Goal: Information Seeking & Learning: Find specific fact

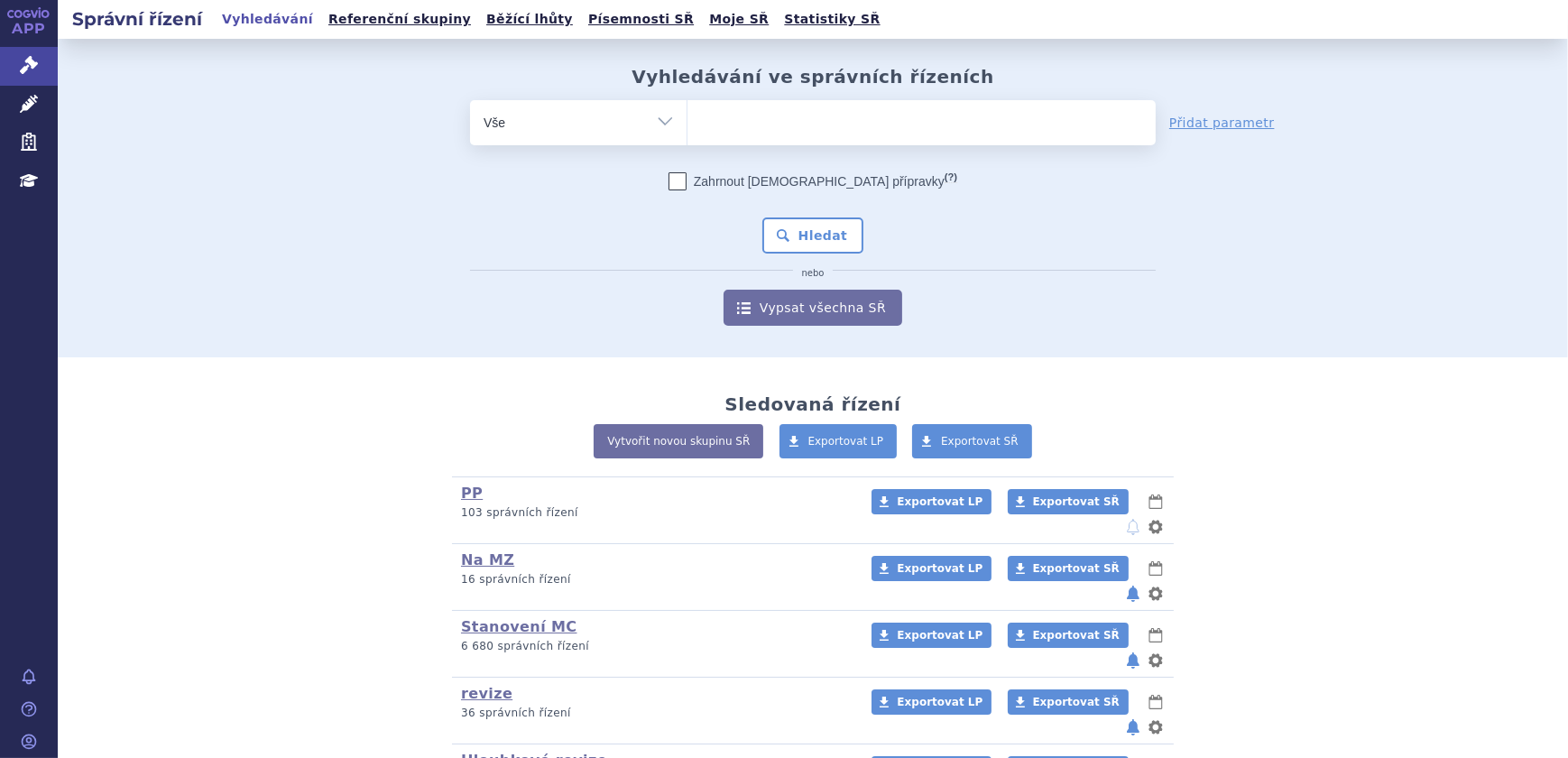
click at [783, 124] on ul at bounding box center [922, 119] width 469 height 38
click at [688, 124] on select at bounding box center [687, 122] width 1 height 45
paste input "[MEDICAL_DATA] GLENMARK"
type input "[MEDICAL_DATA] GLENMARK"
select select "SUNITINIB GLENMARK"
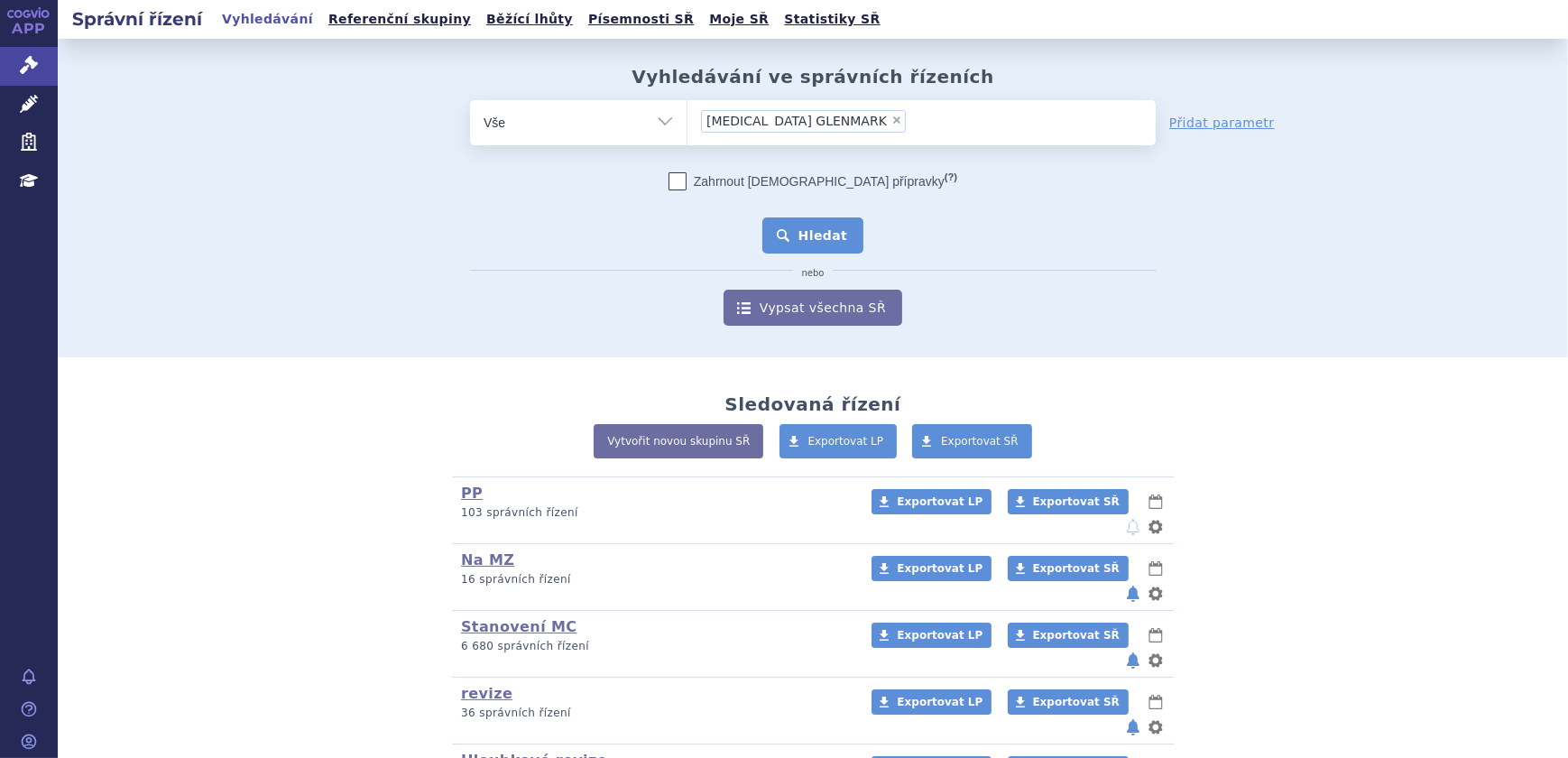
click at [804, 238] on button "Hledat" at bounding box center [813, 235] width 102 height 36
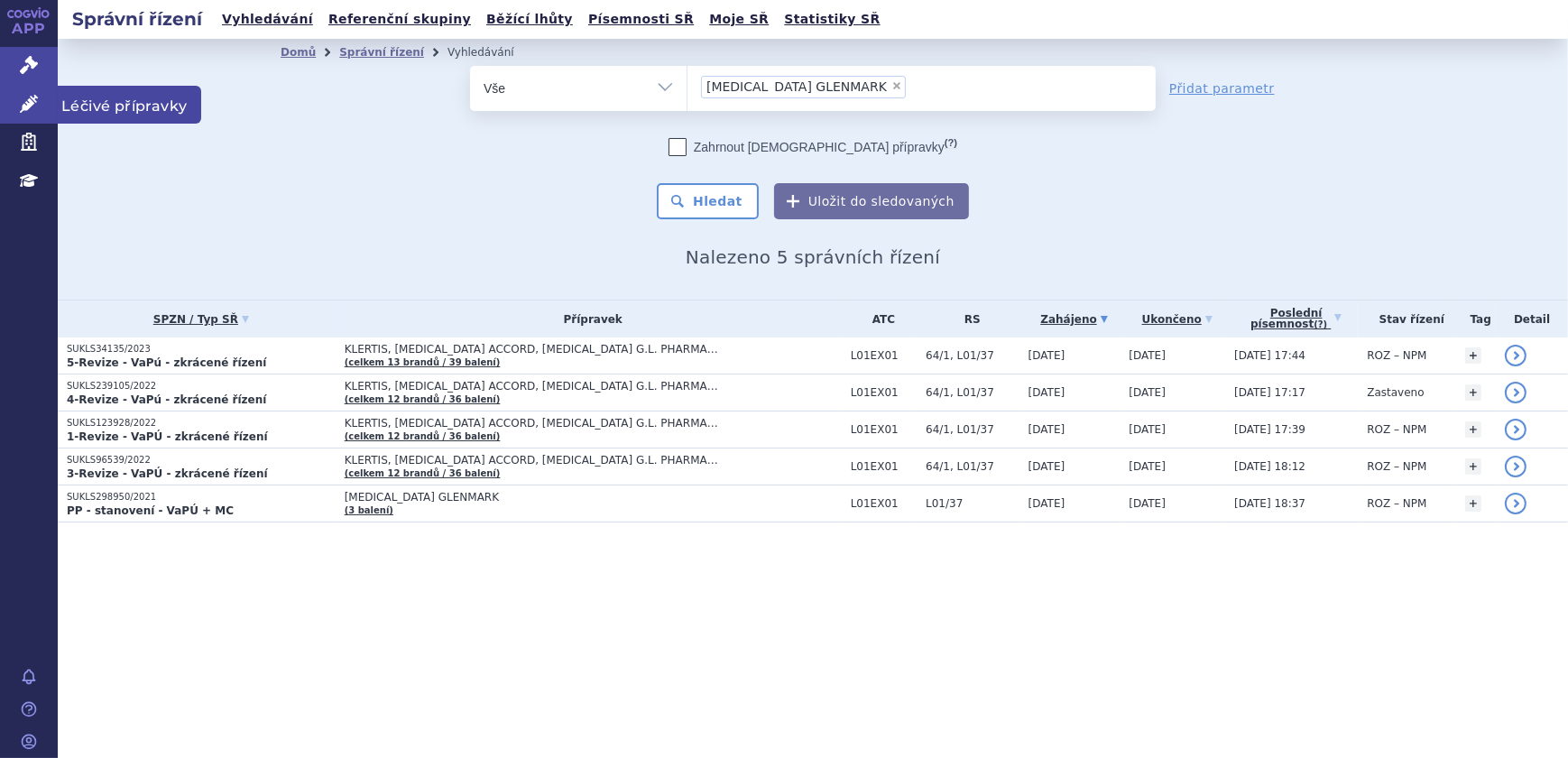
click at [31, 113] on link "Léčivé přípravky" at bounding box center [28, 104] width 58 height 38
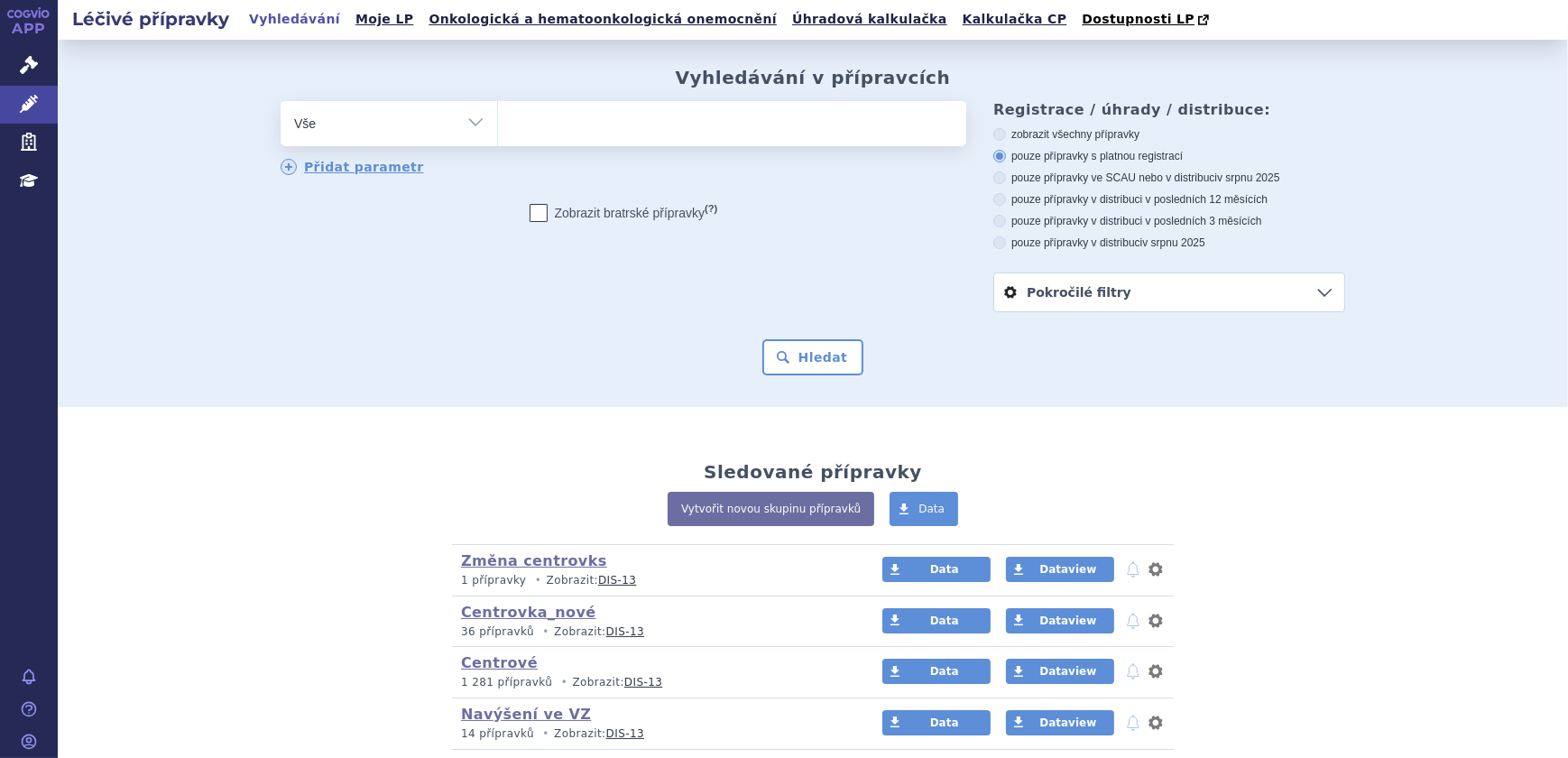
click at [649, 128] on ul at bounding box center [732, 120] width 469 height 38
click at [498, 128] on select at bounding box center [497, 123] width 1 height 45
paste input "SUNITINIB GLENMARK"
type input "[MEDICAL_DATA] GLENMARK"
select select "[MEDICAL_DATA] GLENMARK"
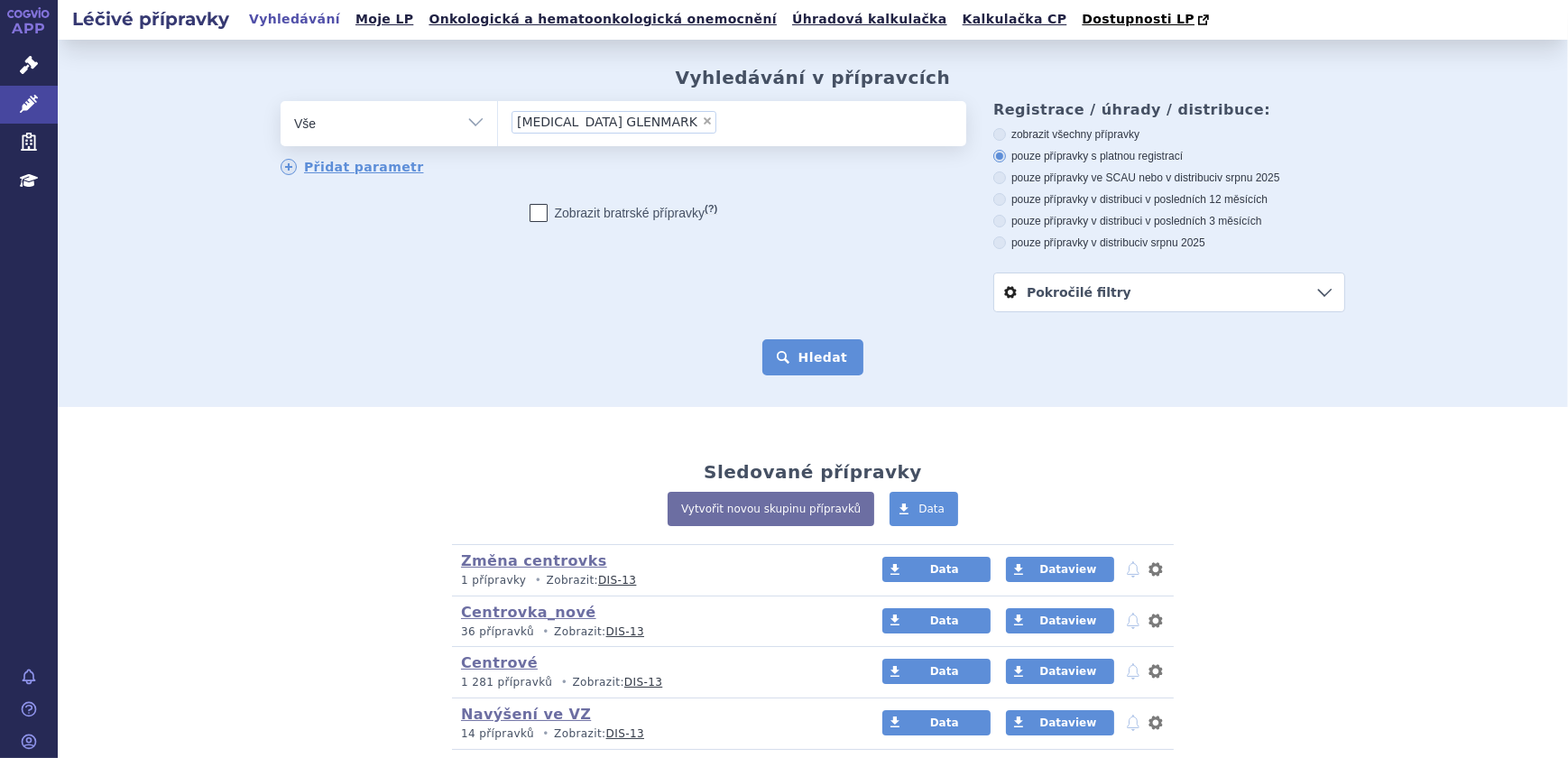
click at [800, 359] on button "Hledat" at bounding box center [813, 356] width 102 height 36
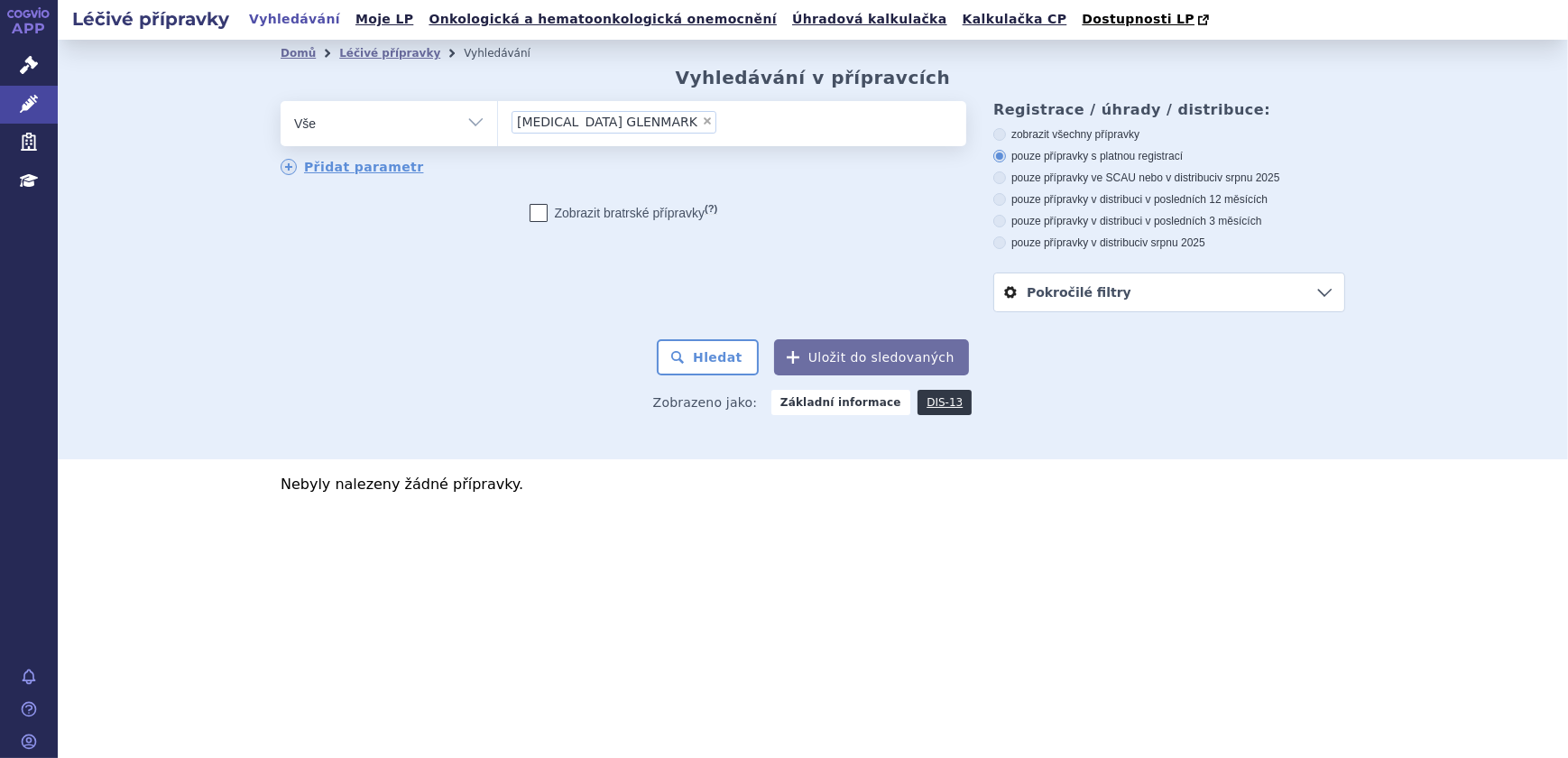
click at [1075, 133] on label "zobrazit všechny přípravky" at bounding box center [1169, 135] width 352 height 15
click at [1007, 133] on input "zobrazit všechny přípravky" at bounding box center [1001, 136] width 12 height 12
radio input "true"
drag, startPoint x: 728, startPoint y: 352, endPoint x: 434, endPoint y: 457, distance: 312.2
click at [728, 352] on button "Hledat" at bounding box center [708, 356] width 102 height 36
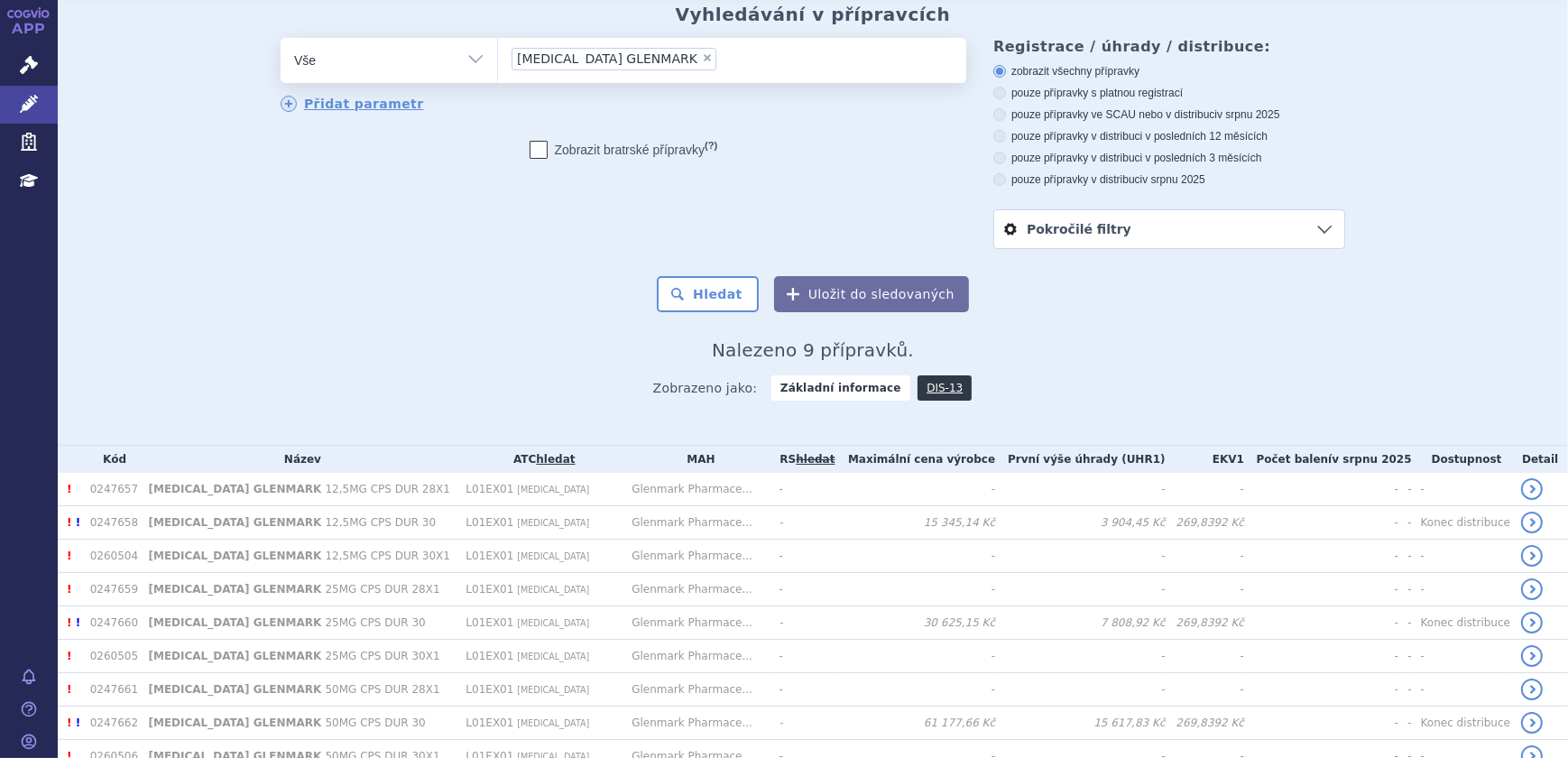
scroll to position [81, 0]
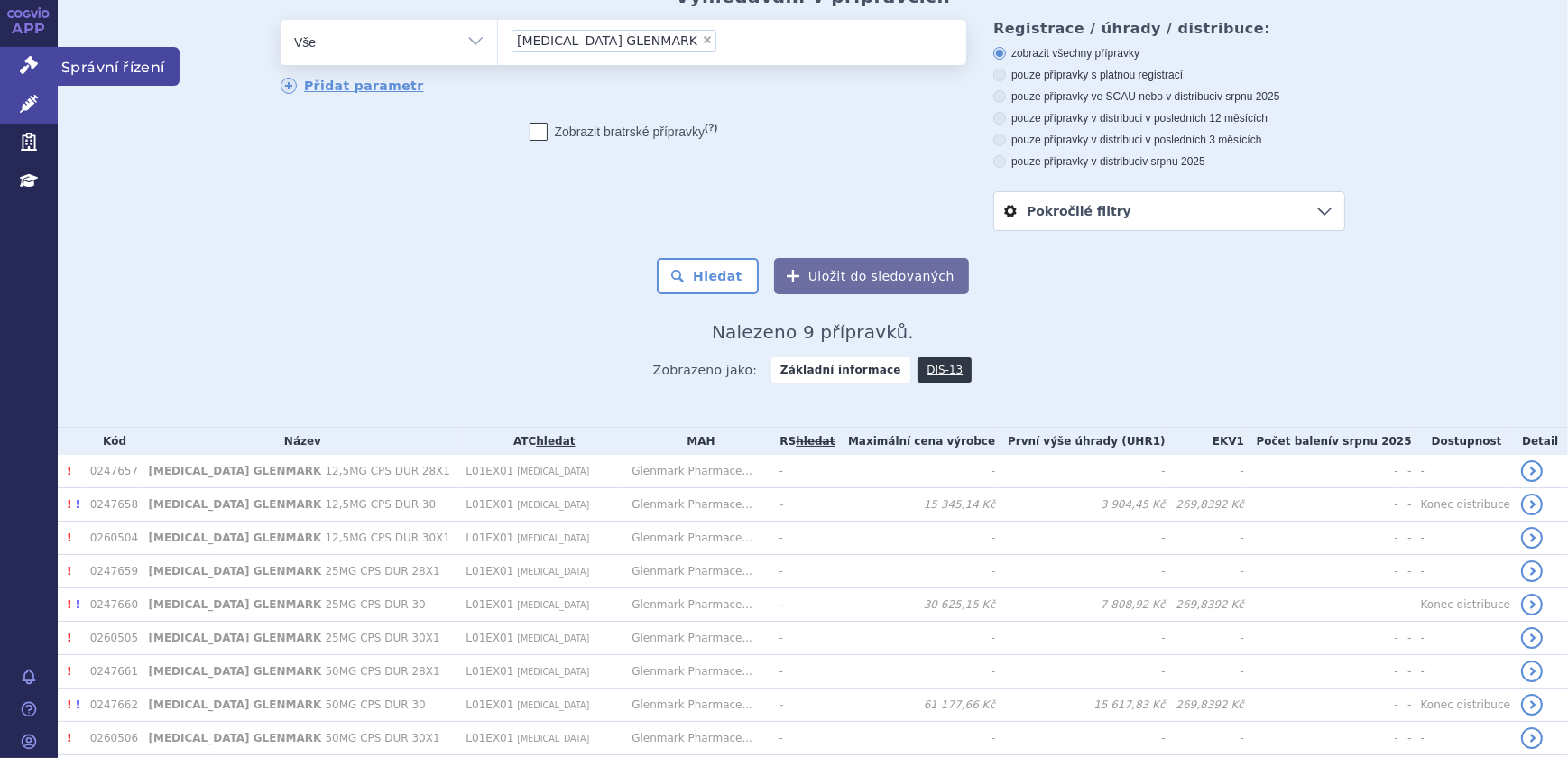
click at [28, 70] on icon at bounding box center [28, 65] width 18 height 18
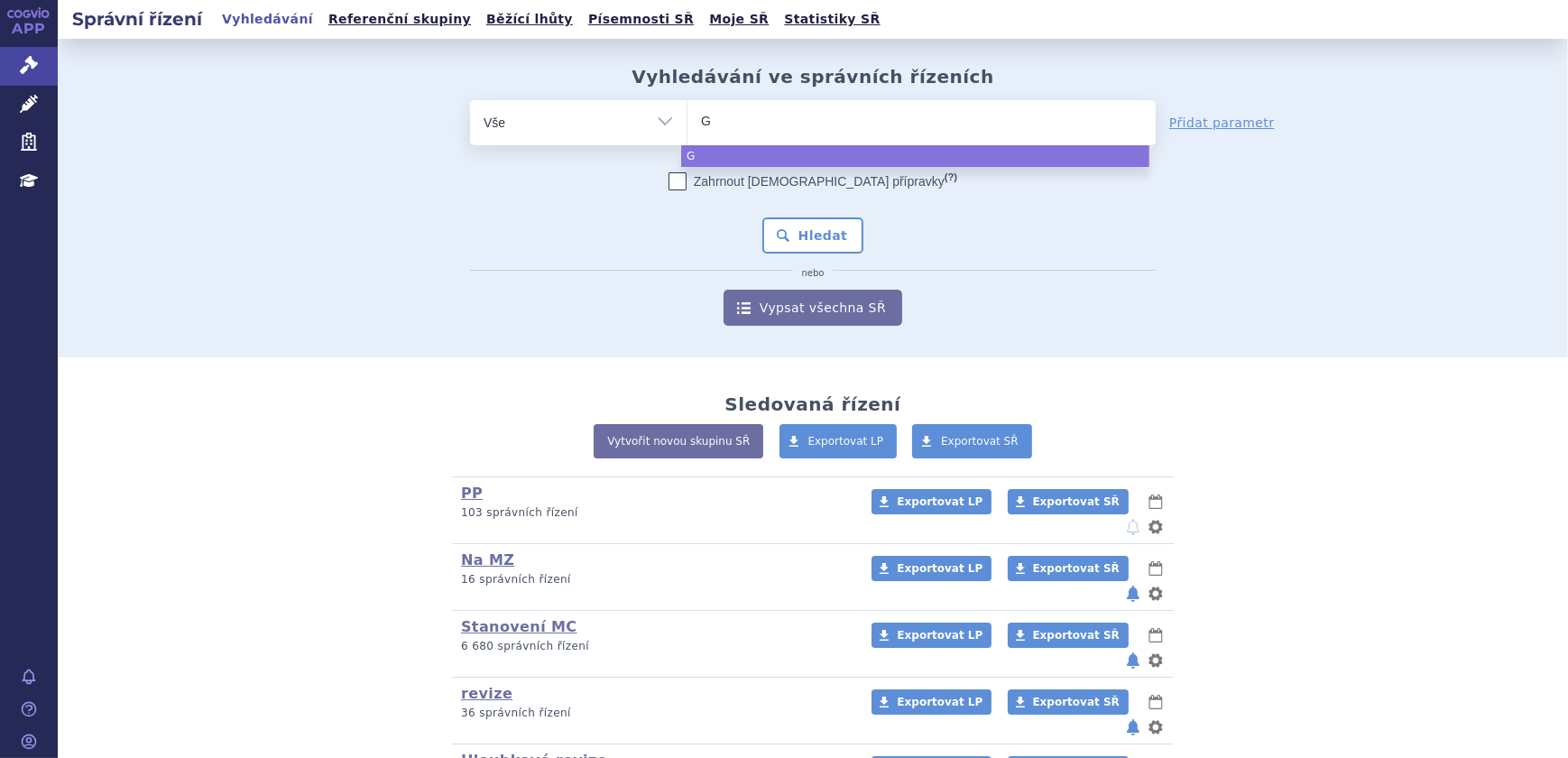
type input "GA"
type input "GALA"
type input "GALAFO"
type input "GALAFOL"
type input "GALAFOLD"
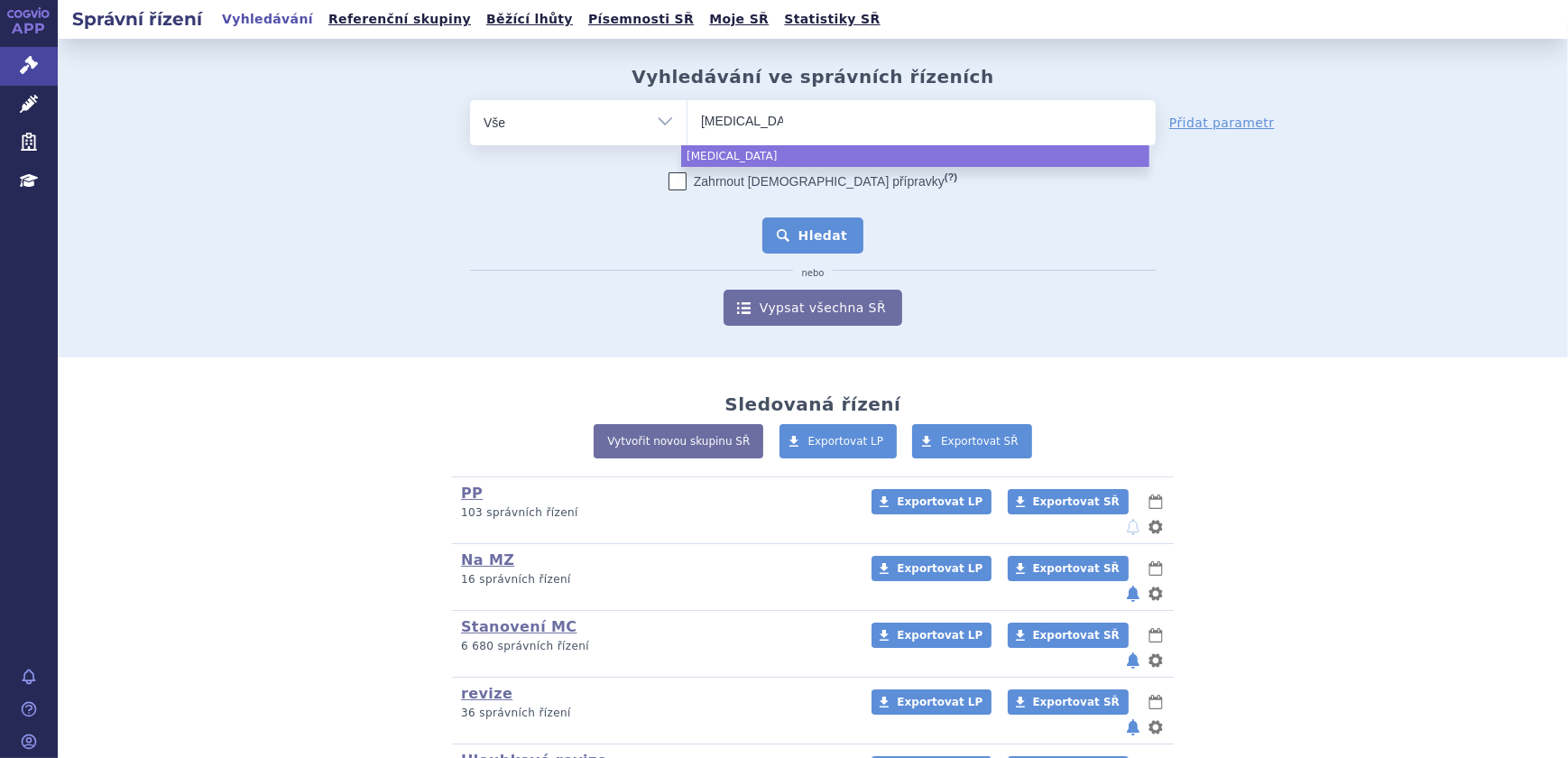
select select "[MEDICAL_DATA]"
click at [833, 238] on button "Hledat" at bounding box center [813, 235] width 102 height 36
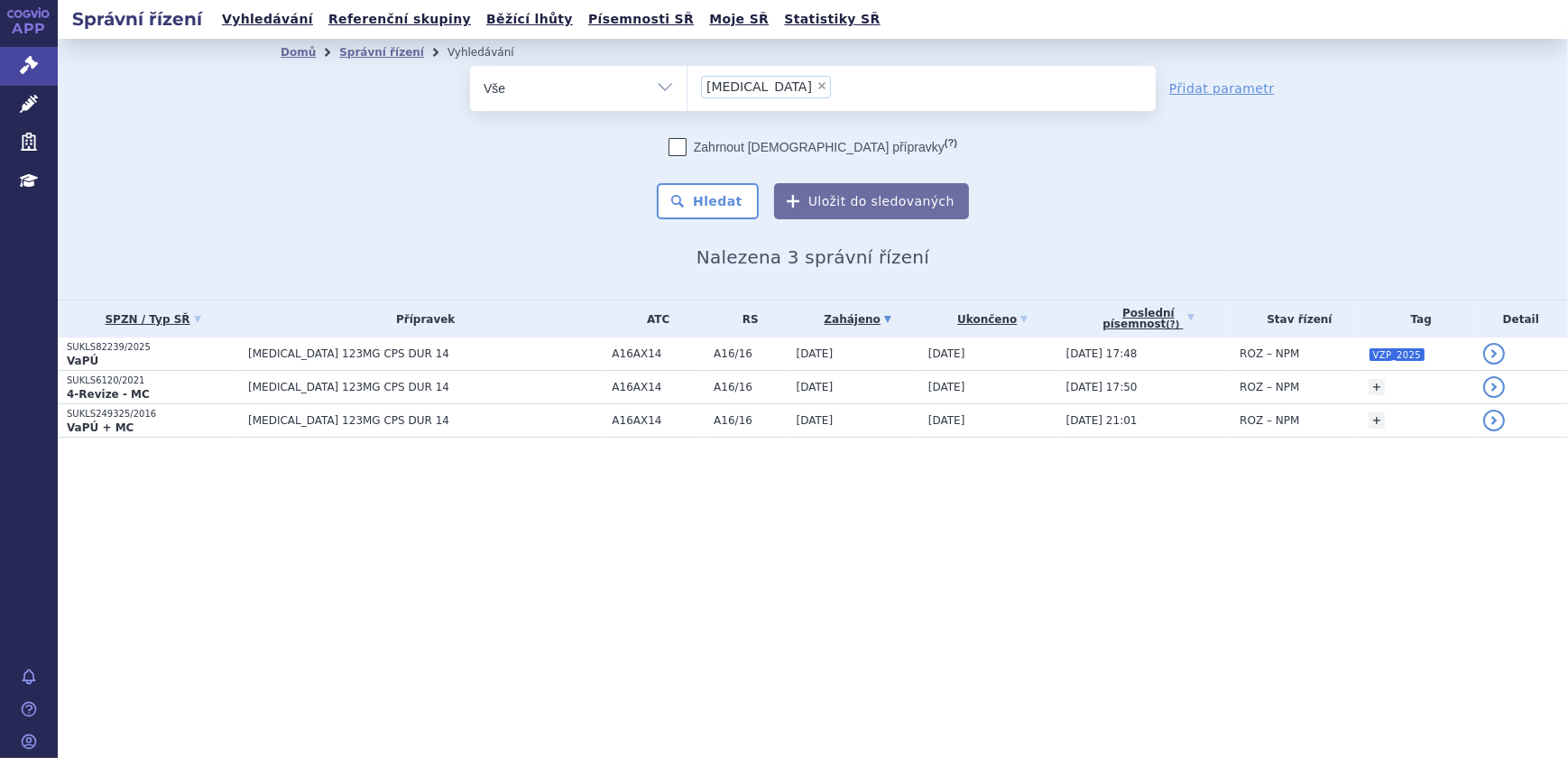
click at [816, 89] on span "×" at bounding box center [821, 85] width 11 height 11
click at [688, 89] on select "GALAFOLD" at bounding box center [687, 87] width 1 height 45
select select
type input "ARMISARTE"
select select "ARMISARTE"
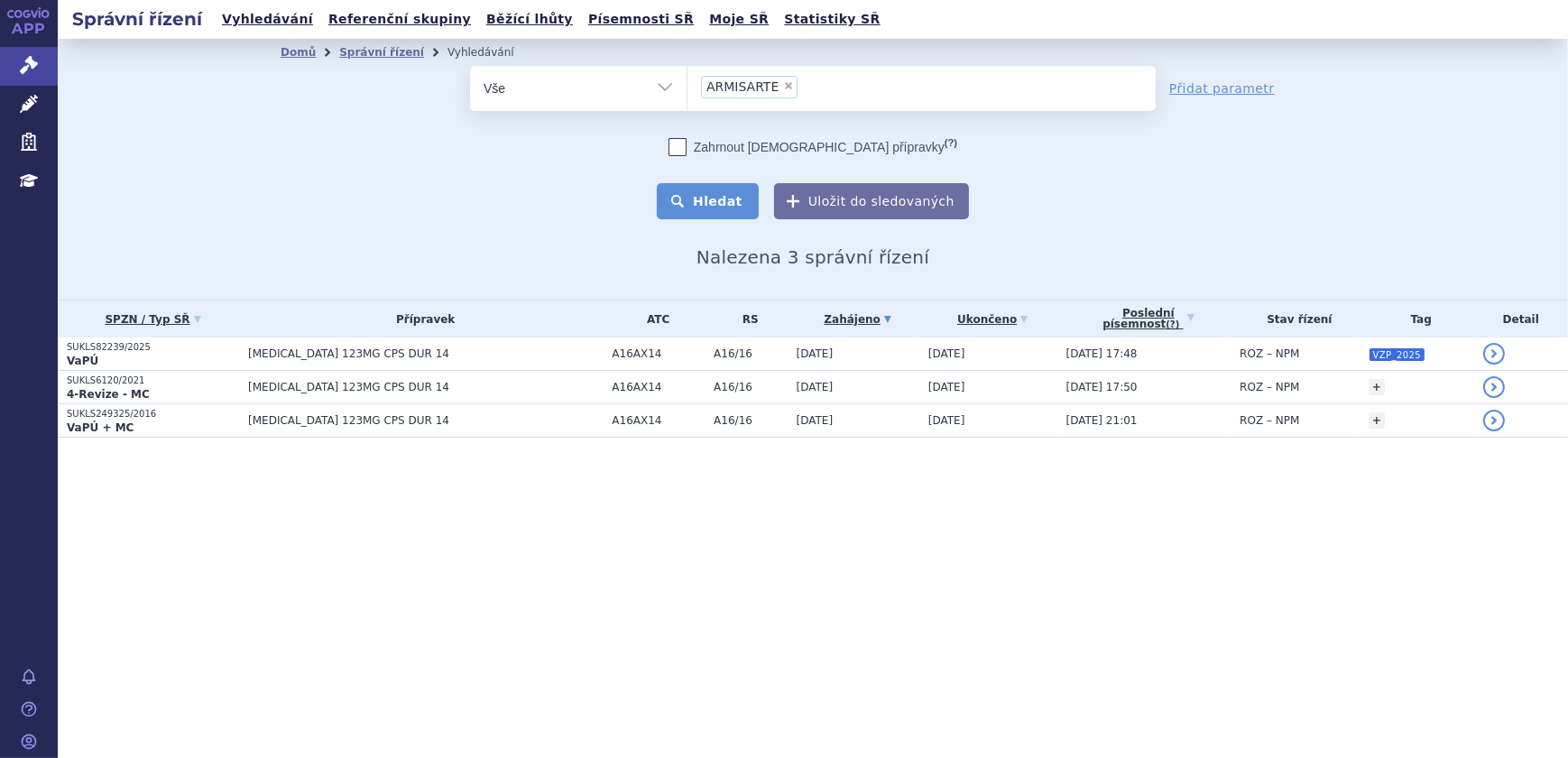
click at [734, 196] on button "Hledat" at bounding box center [708, 200] width 102 height 36
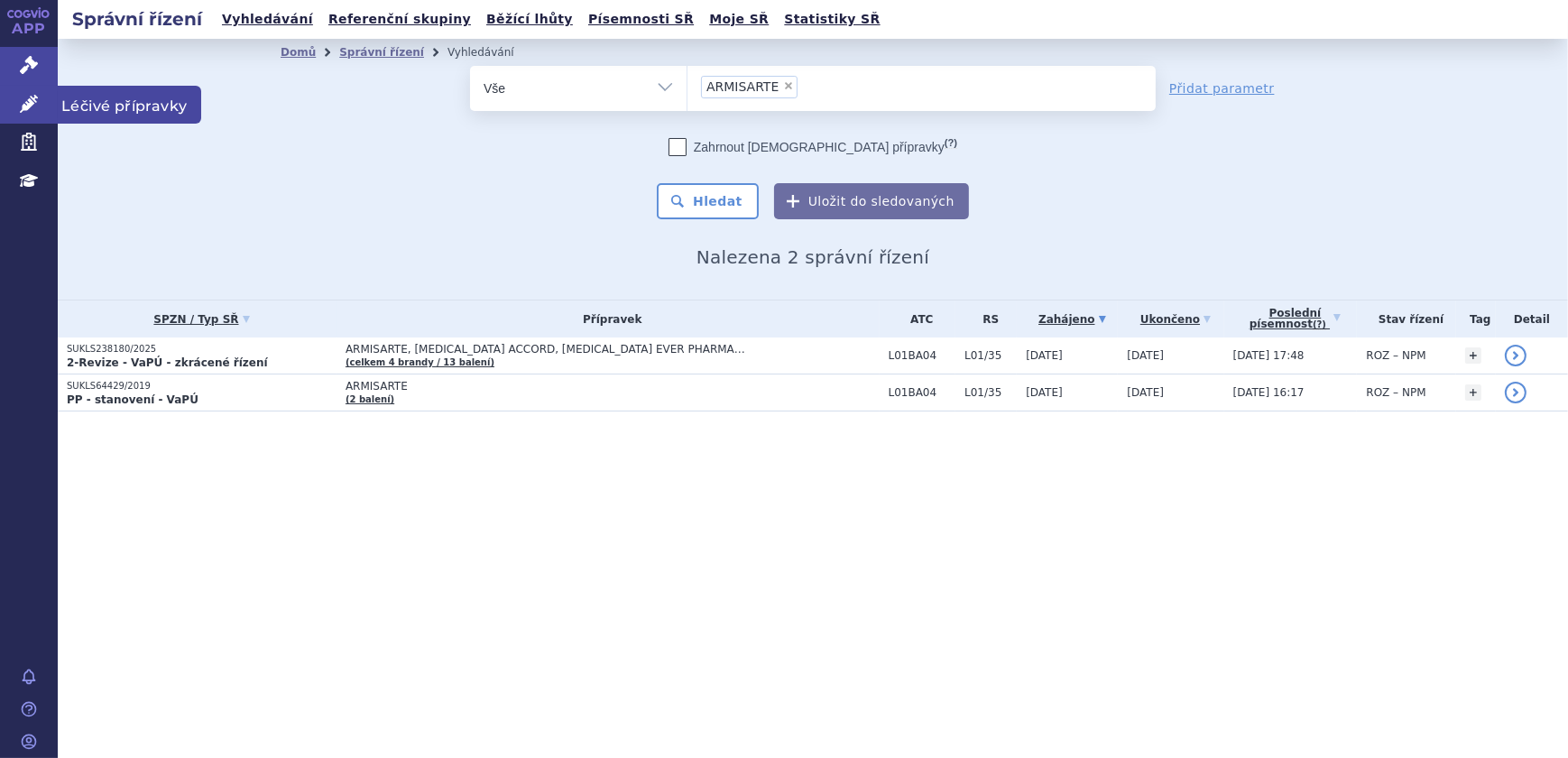
click at [18, 109] on link "Léčivé přípravky" at bounding box center [28, 104] width 58 height 38
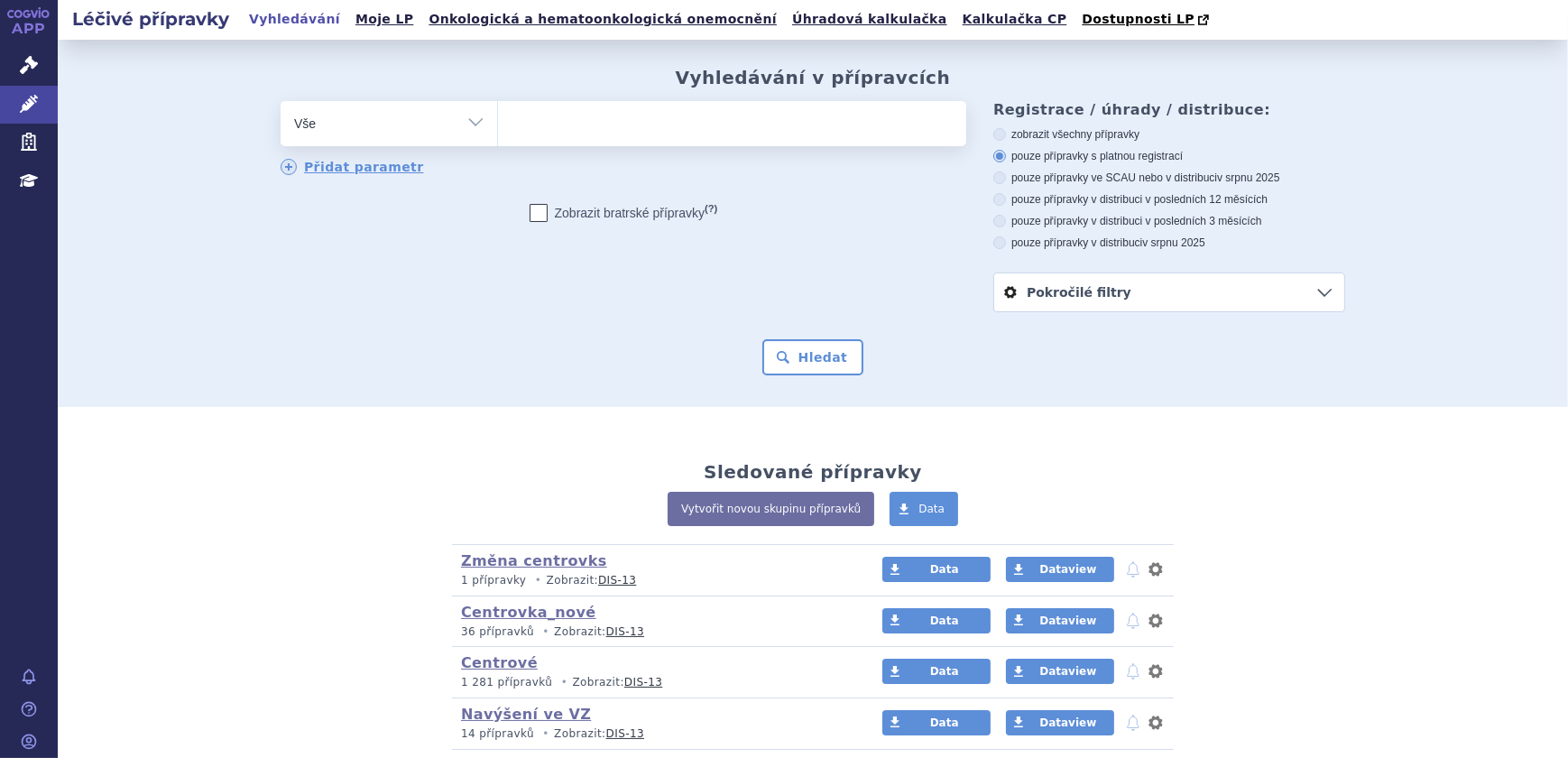
click at [522, 115] on ul at bounding box center [732, 120] width 469 height 38
click at [498, 115] on select at bounding box center [497, 123] width 1 height 45
click at [28, 63] on icon at bounding box center [28, 65] width 18 height 18
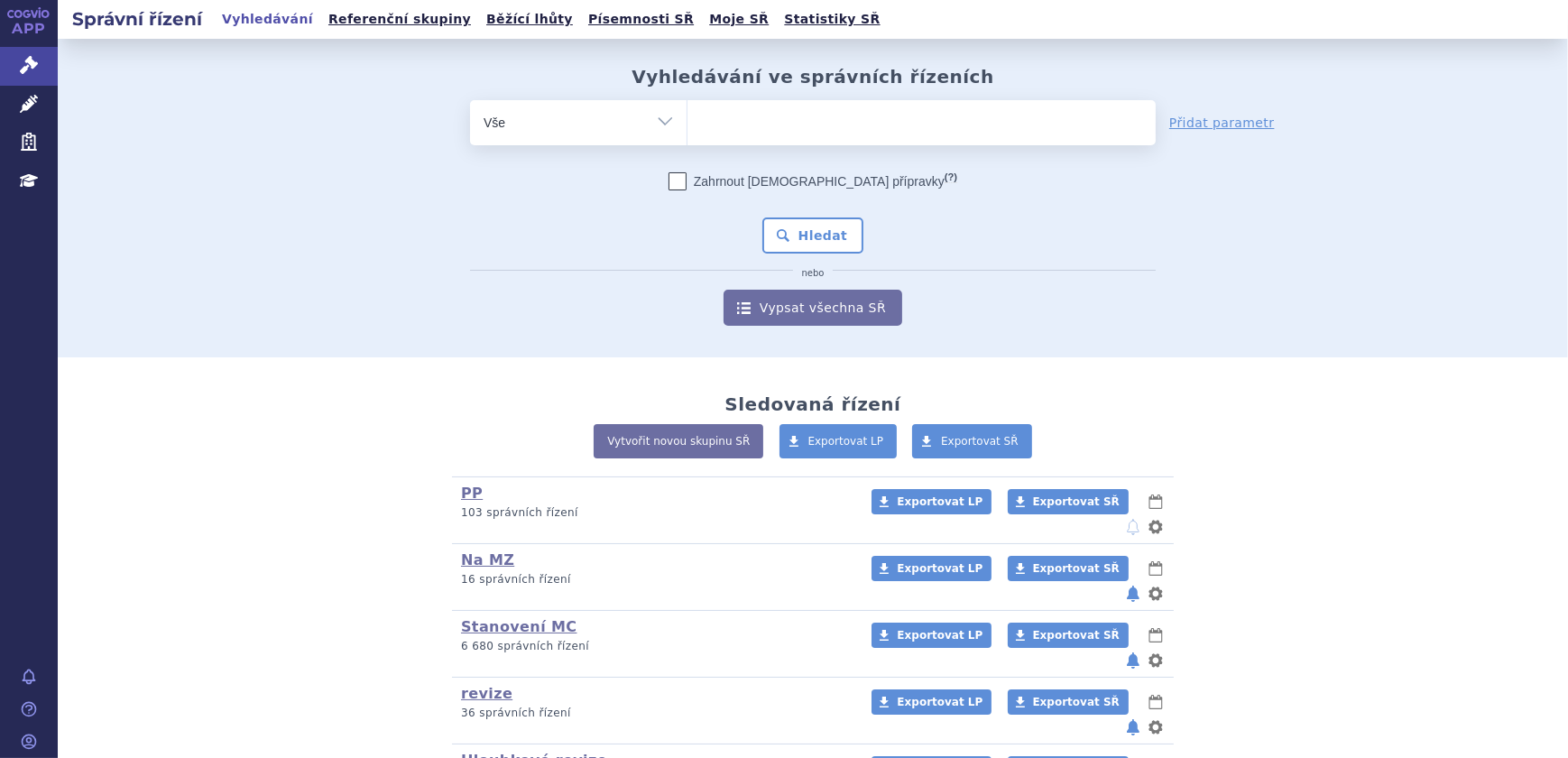
click at [790, 134] on ul at bounding box center [922, 119] width 469 height 38
click at [688, 134] on select at bounding box center [687, 122] width 1 height 45
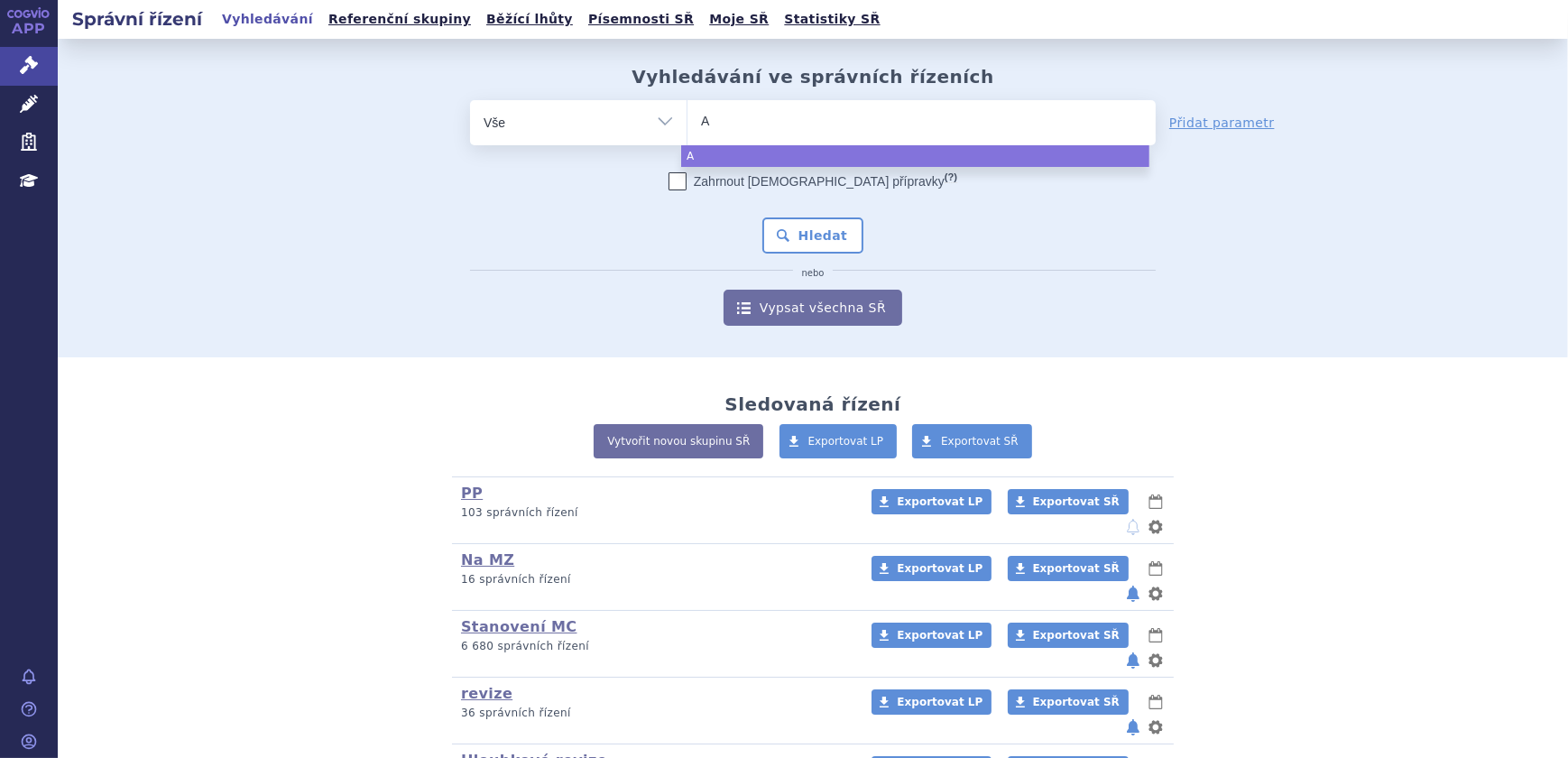
type input "AR"
type input "ARMI"
type input "ARMIS"
type input "ARMISAR"
type input "ARMISARTE"
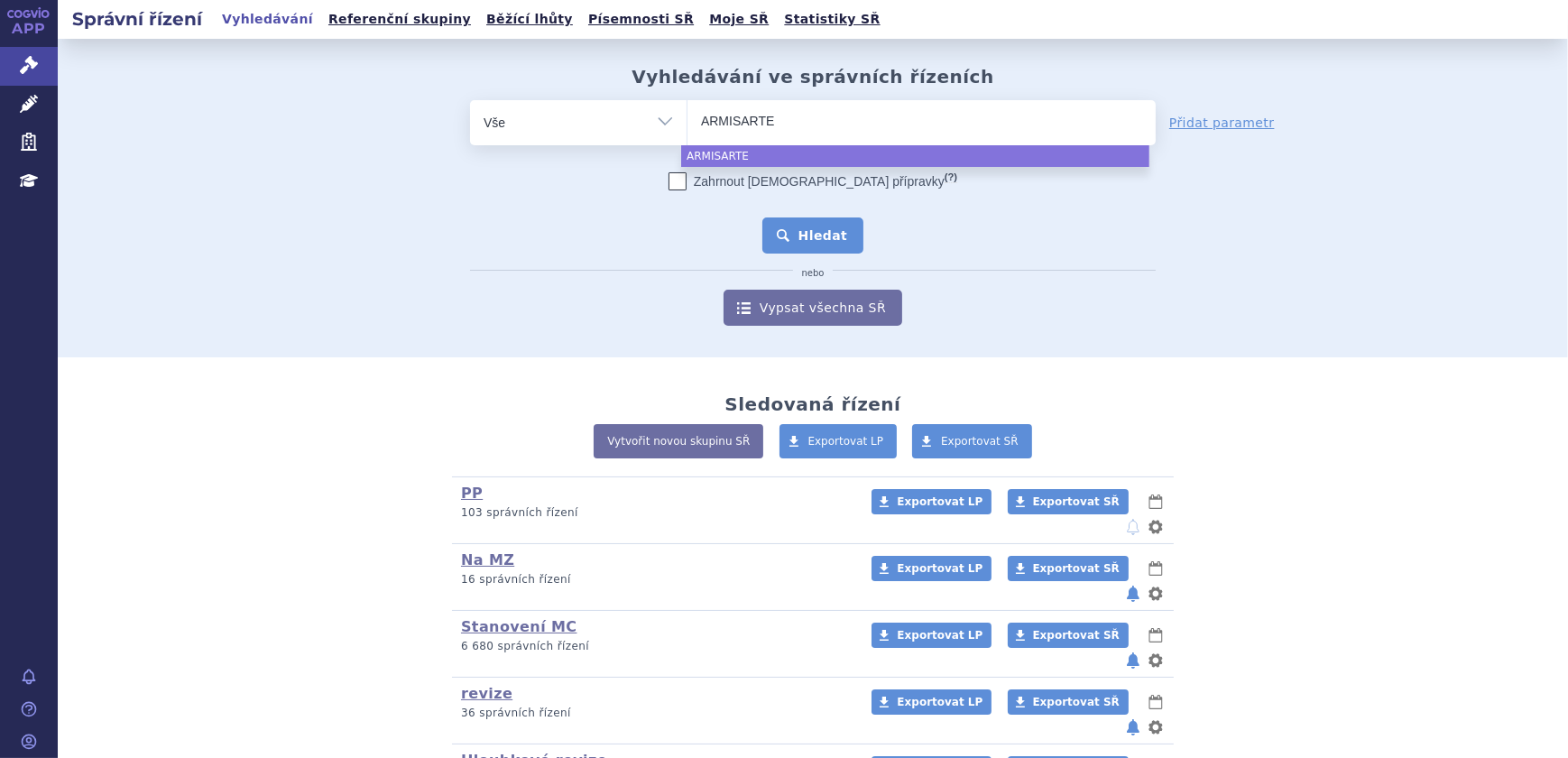
select select "ARMISARTE"
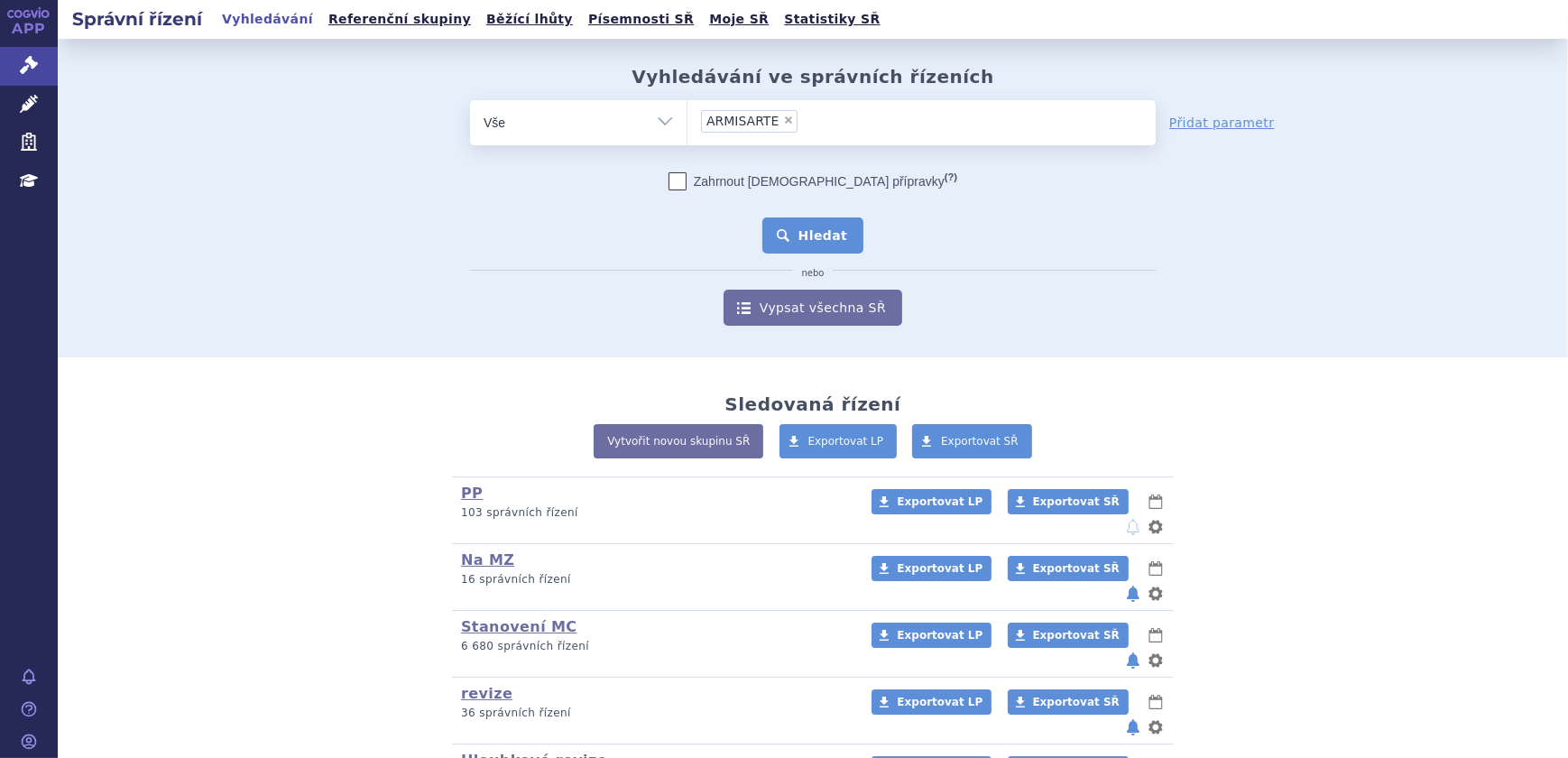
click at [820, 227] on button "Hledat" at bounding box center [813, 235] width 102 height 36
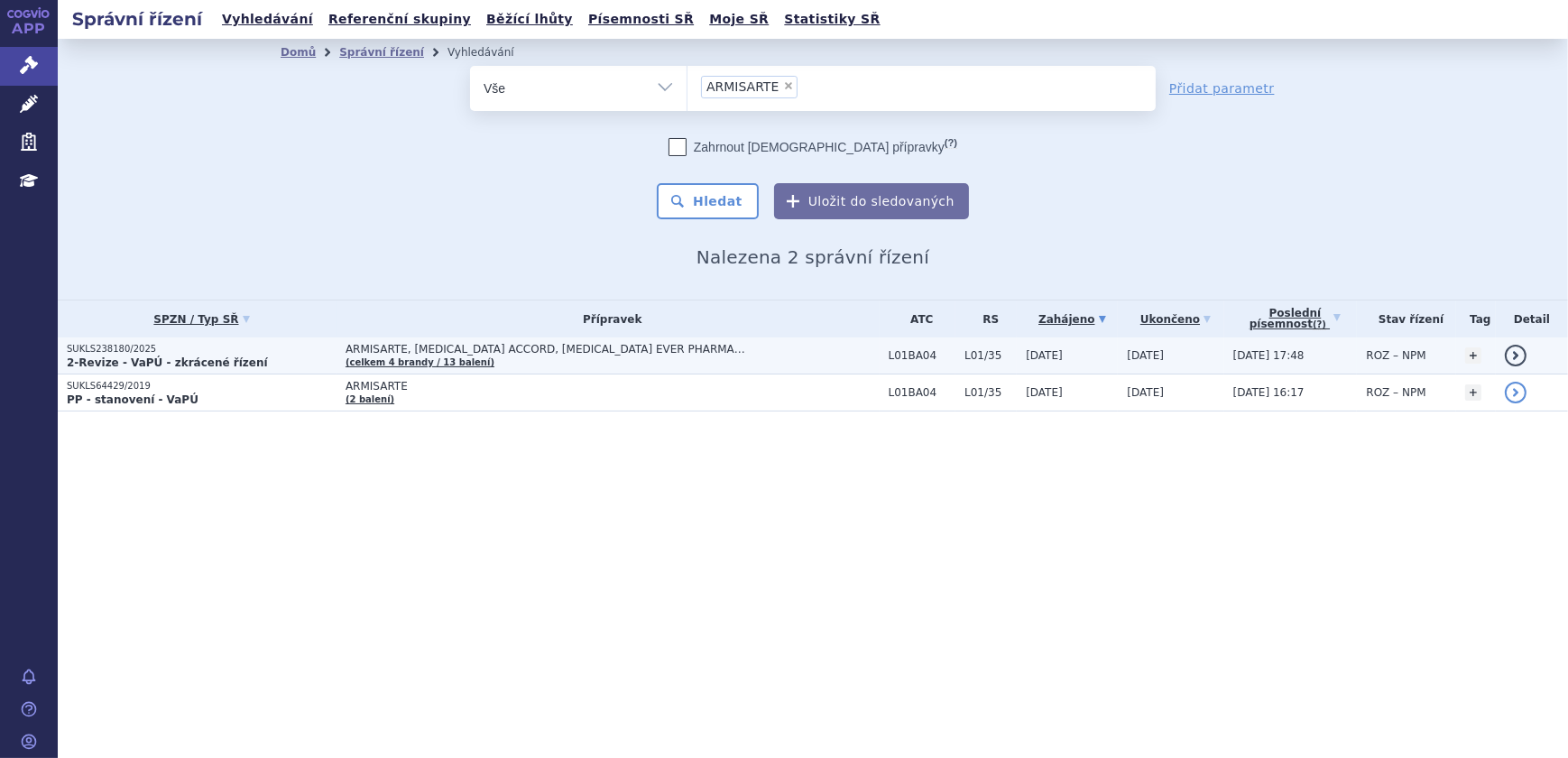
click at [640, 356] on td "ARMISARTE, [MEDICAL_DATA] ACCORD, [MEDICAL_DATA] EVER PHARMA… (celkem 4 [PERSON…" at bounding box center [608, 356] width 543 height 37
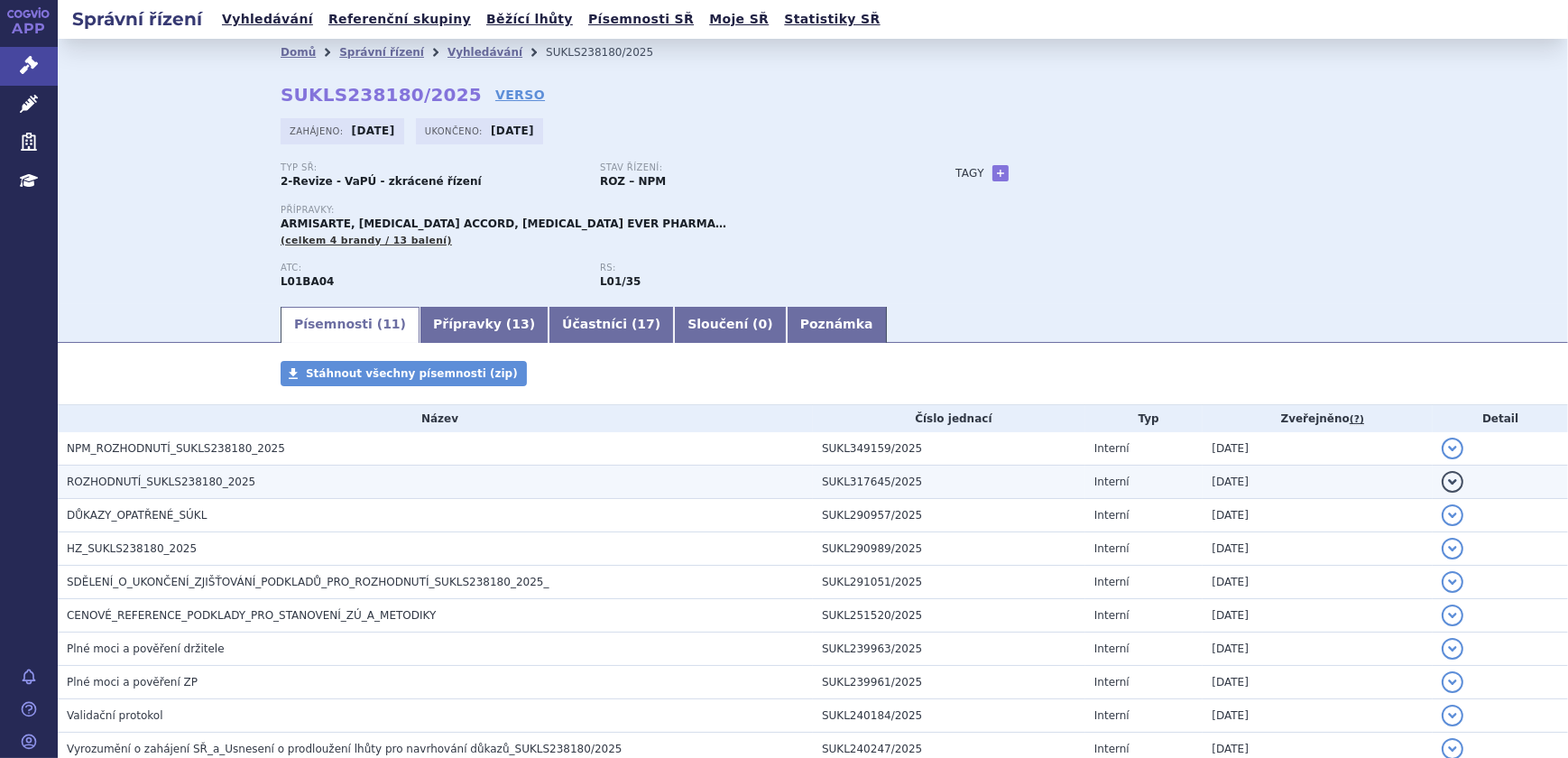
click at [197, 481] on span "ROZHODNUTÍ_SUKLS238180_2025" at bounding box center [161, 481] width 189 height 13
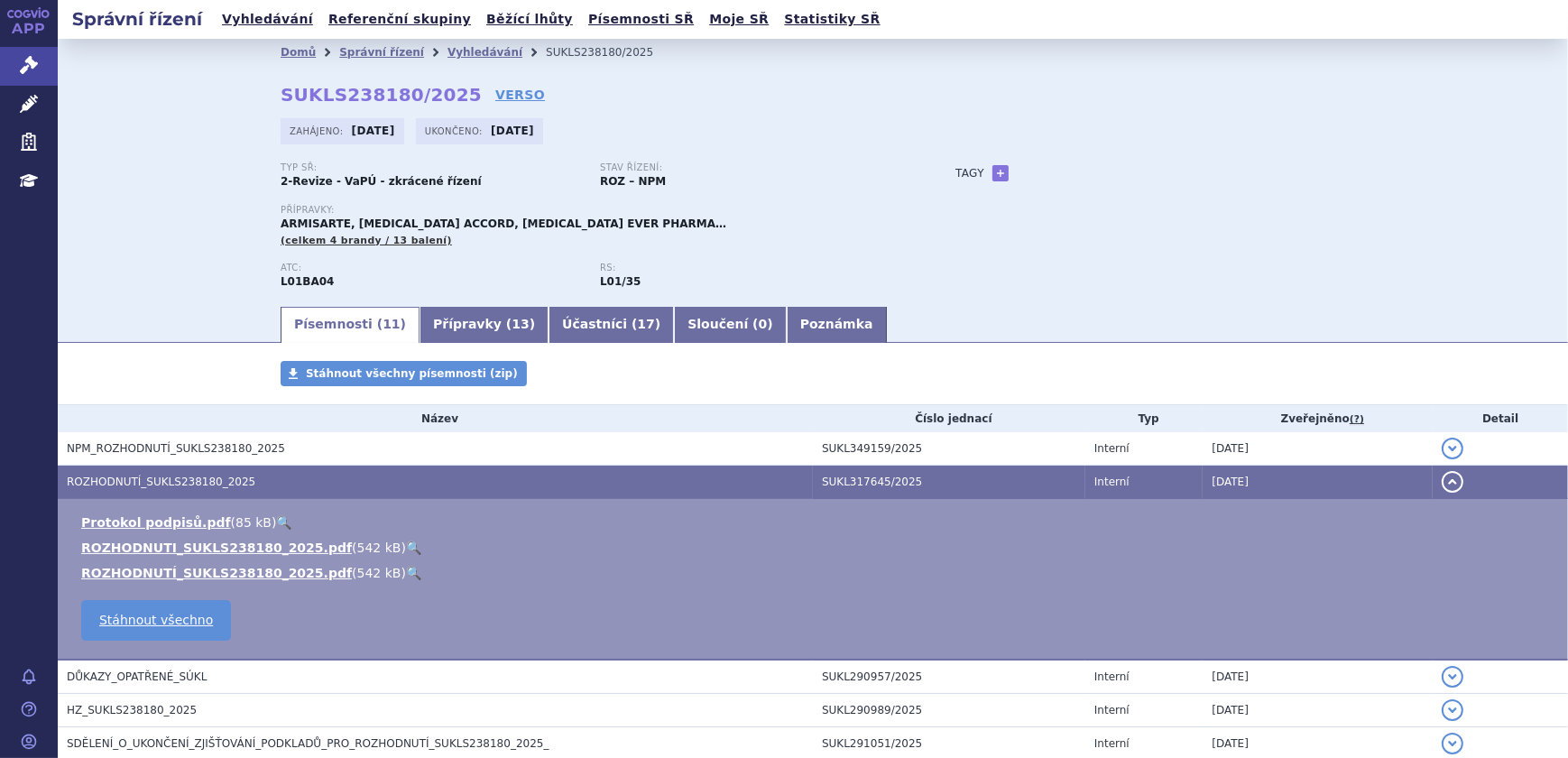
click at [406, 542] on link "🔍" at bounding box center [414, 547] width 16 height 15
click at [448, 54] on link "Vyhledávání" at bounding box center [485, 52] width 75 height 13
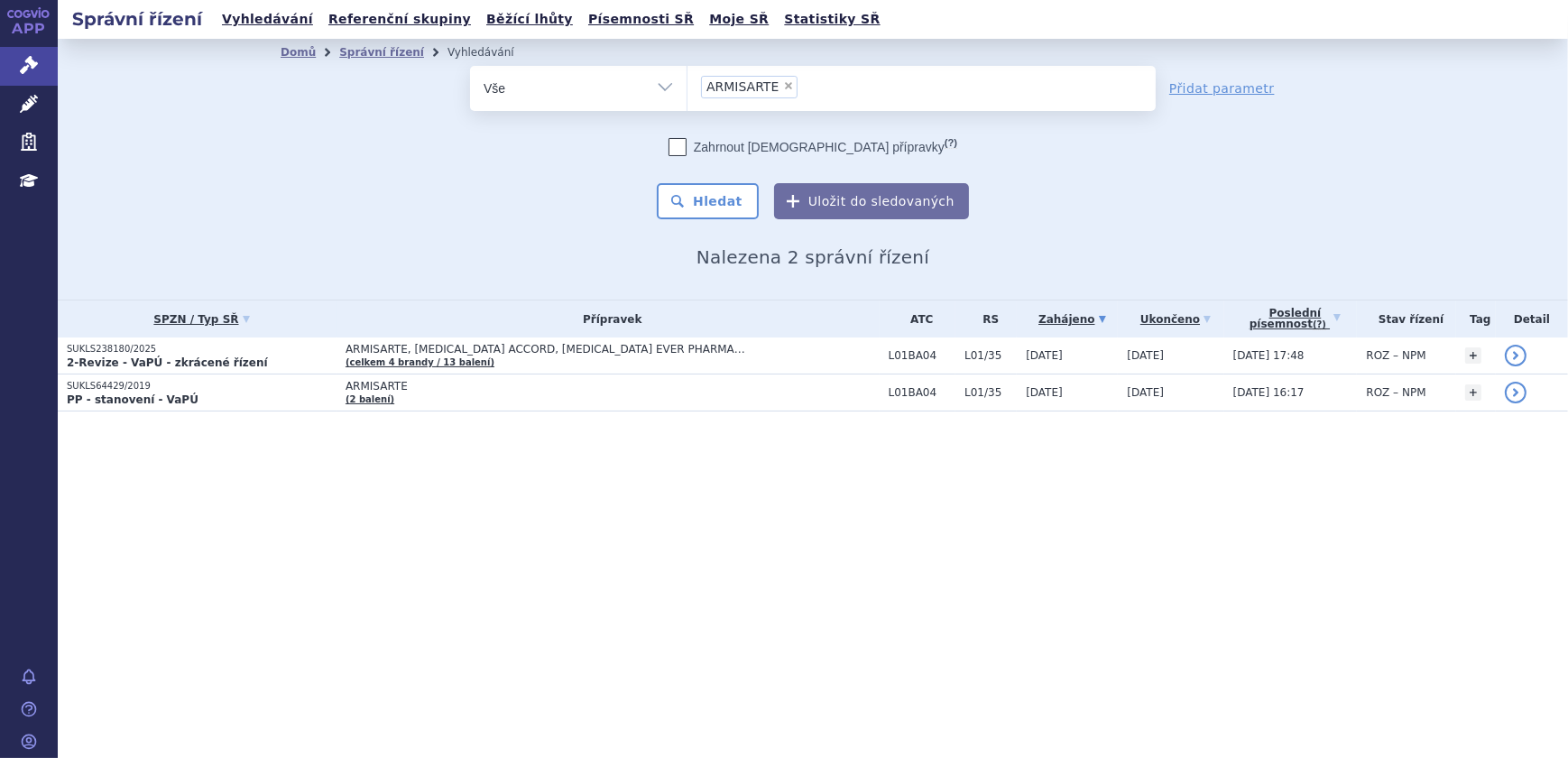
click at [783, 85] on span "×" at bounding box center [788, 85] width 11 height 11
click at [688, 85] on select "ARMISARTE" at bounding box center [687, 87] width 1 height 45
select select
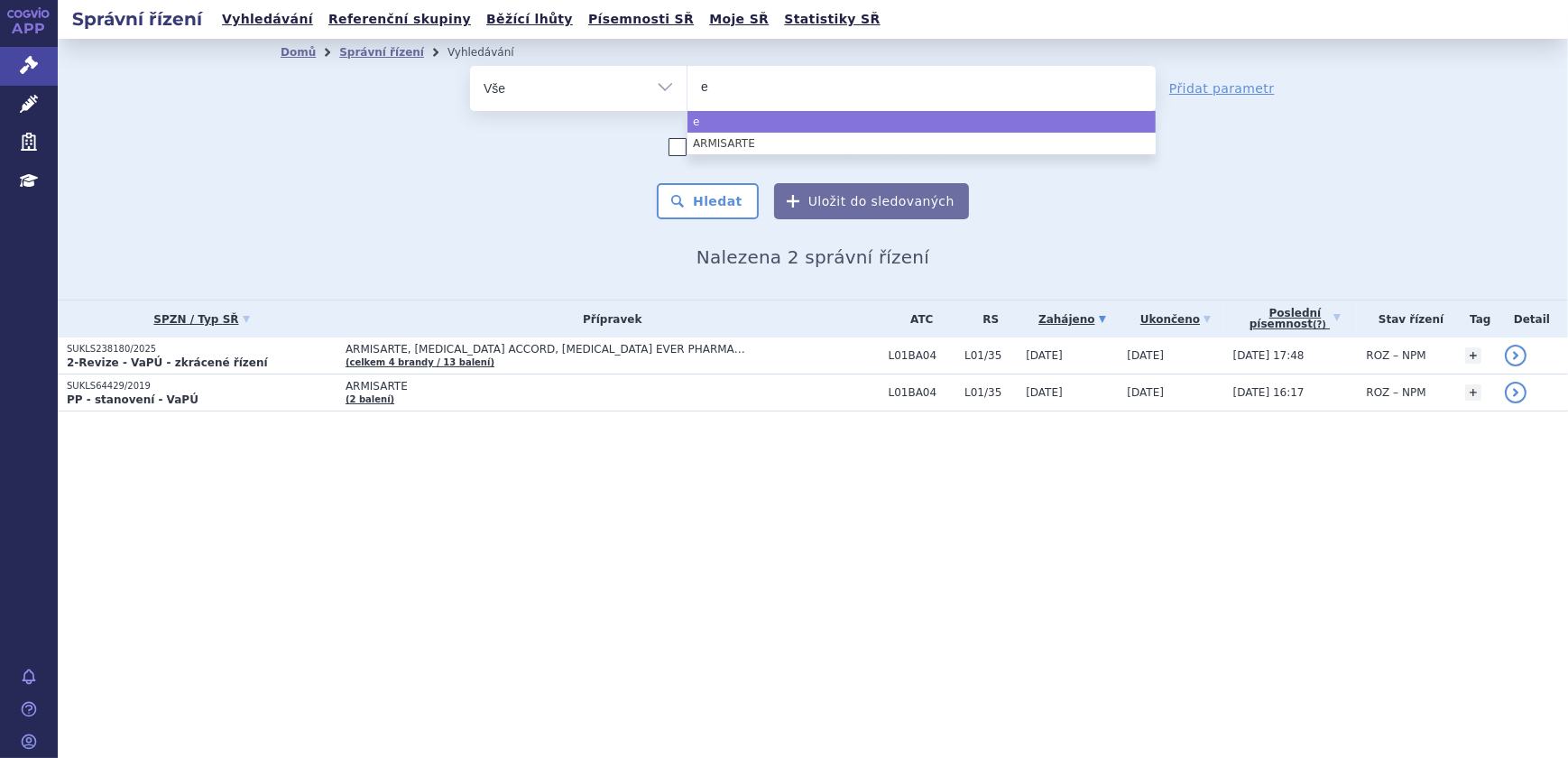
type input "eb"
type input "ebr"
type input "ebre"
type input "ebrel"
type input "ebre"
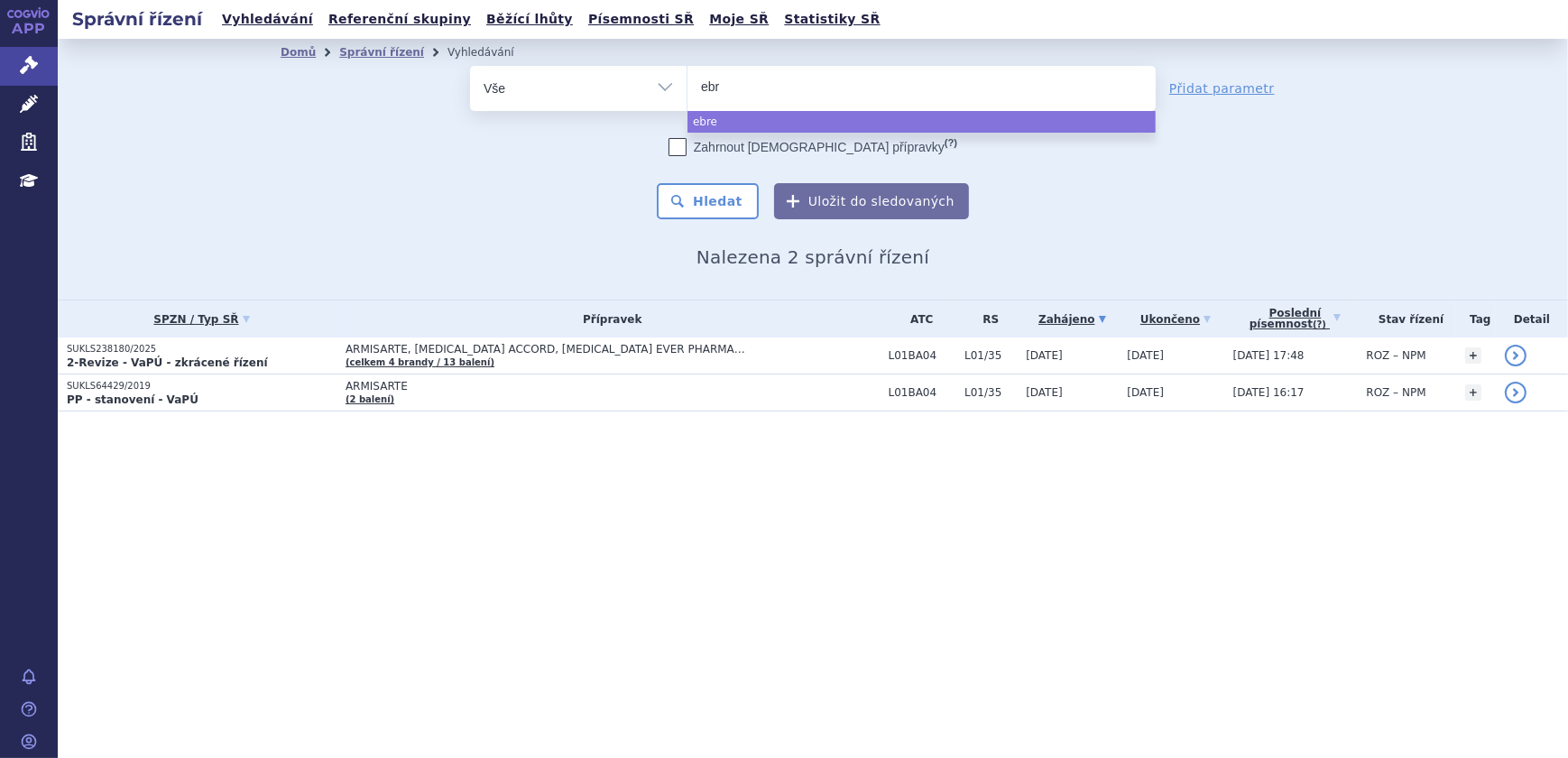
type input "eb"
type input "e"
type input "en"
type input "enr"
type input "enrel"
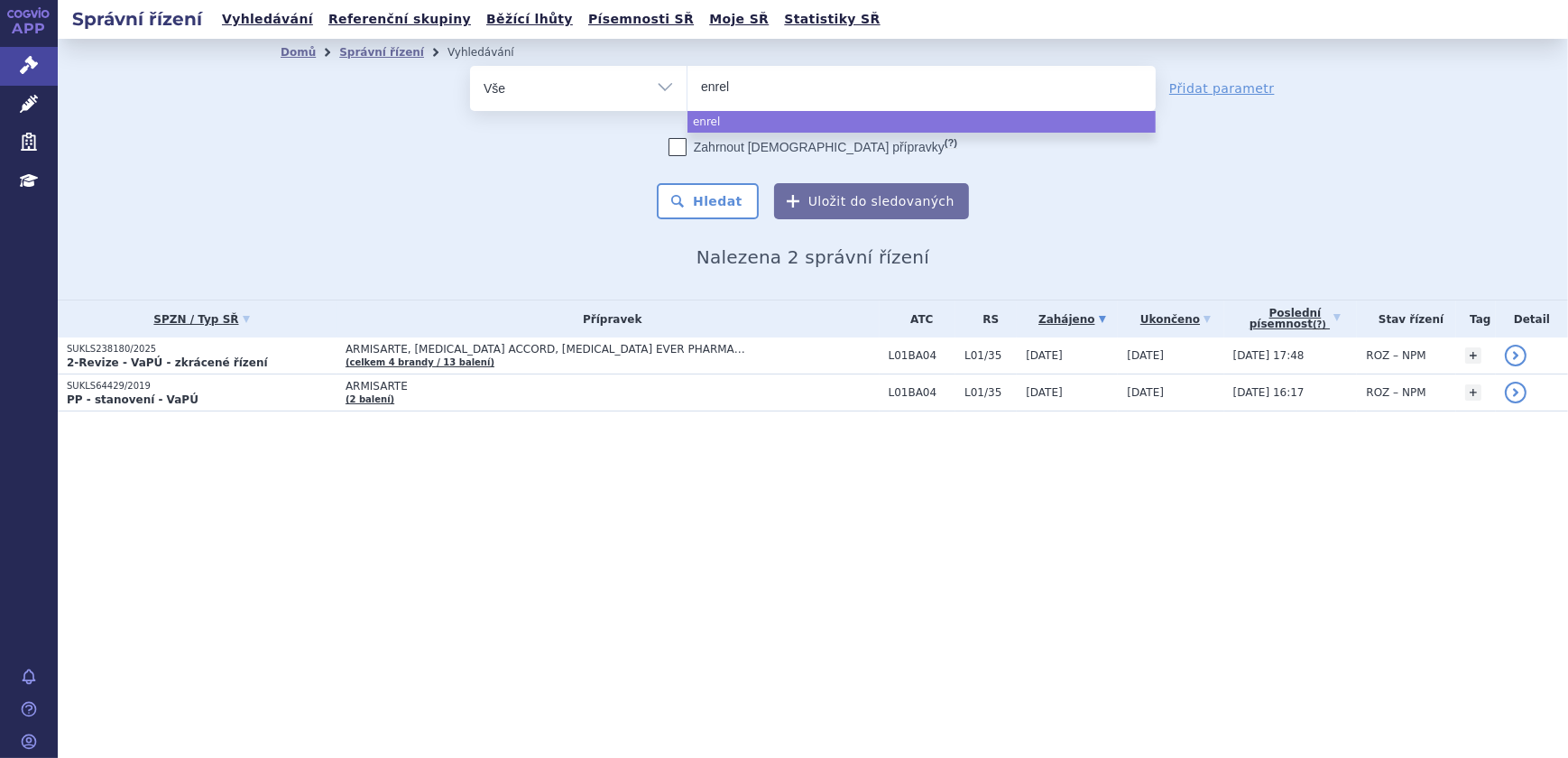
type input "enre"
type input "enr"
type input "en"
type input "enb"
type input "enbr"
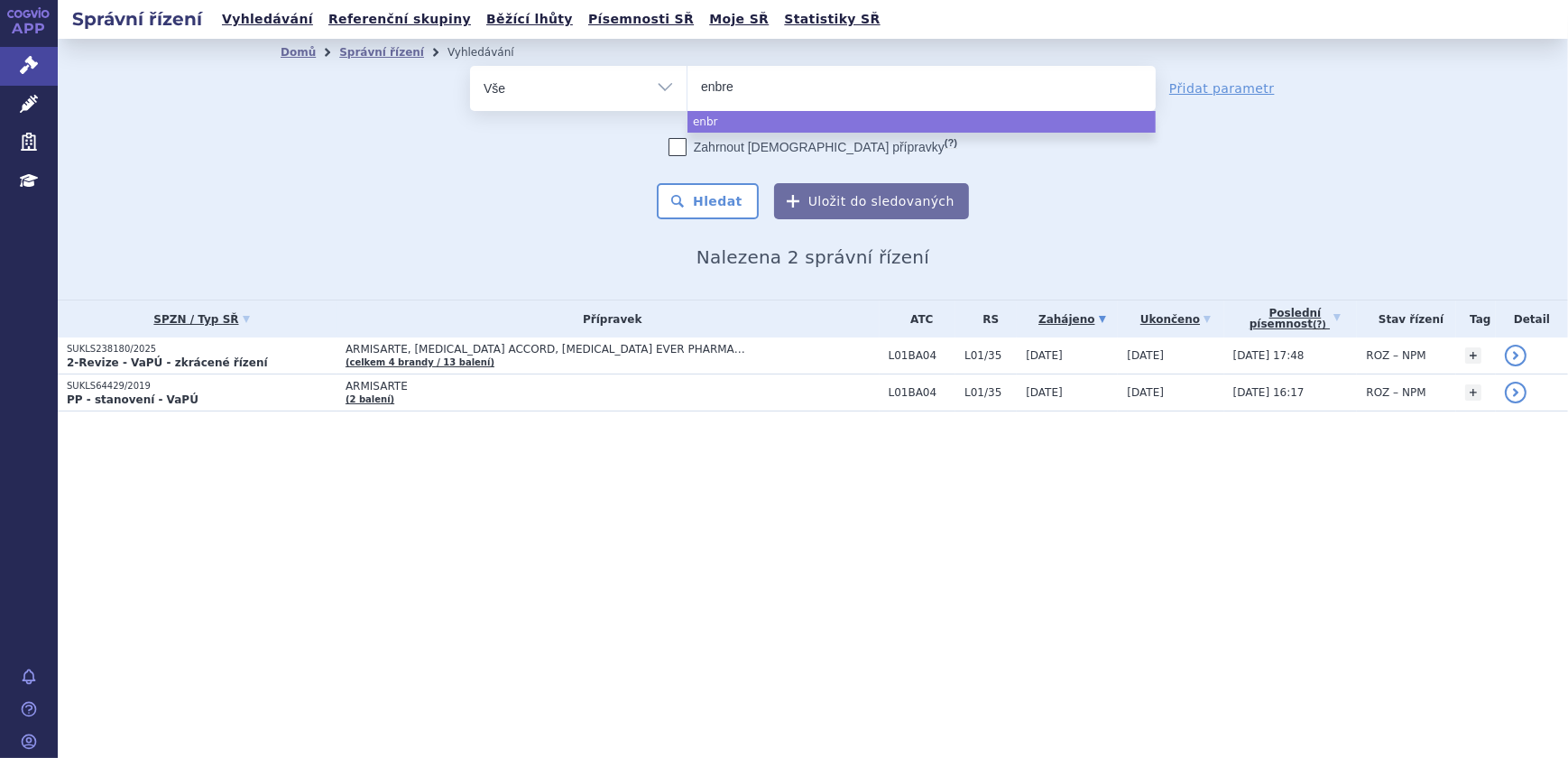
type input "enbrel"
select select "enbrel"
click at [733, 207] on button "Hledat" at bounding box center [708, 200] width 102 height 36
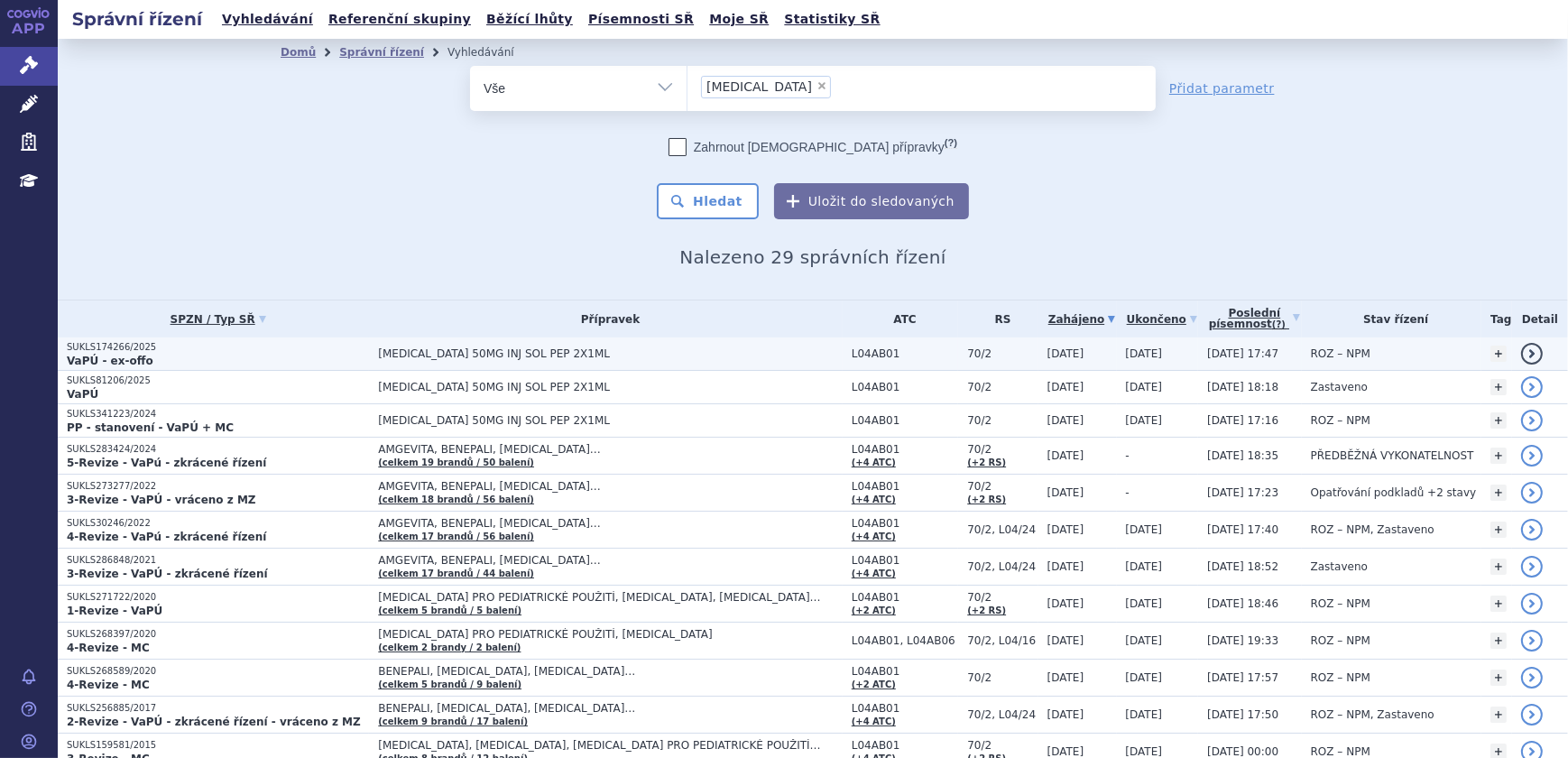
click at [760, 355] on span "[MEDICAL_DATA] 50MG INJ SOL PEP 2X1ML" at bounding box center [603, 353] width 451 height 13
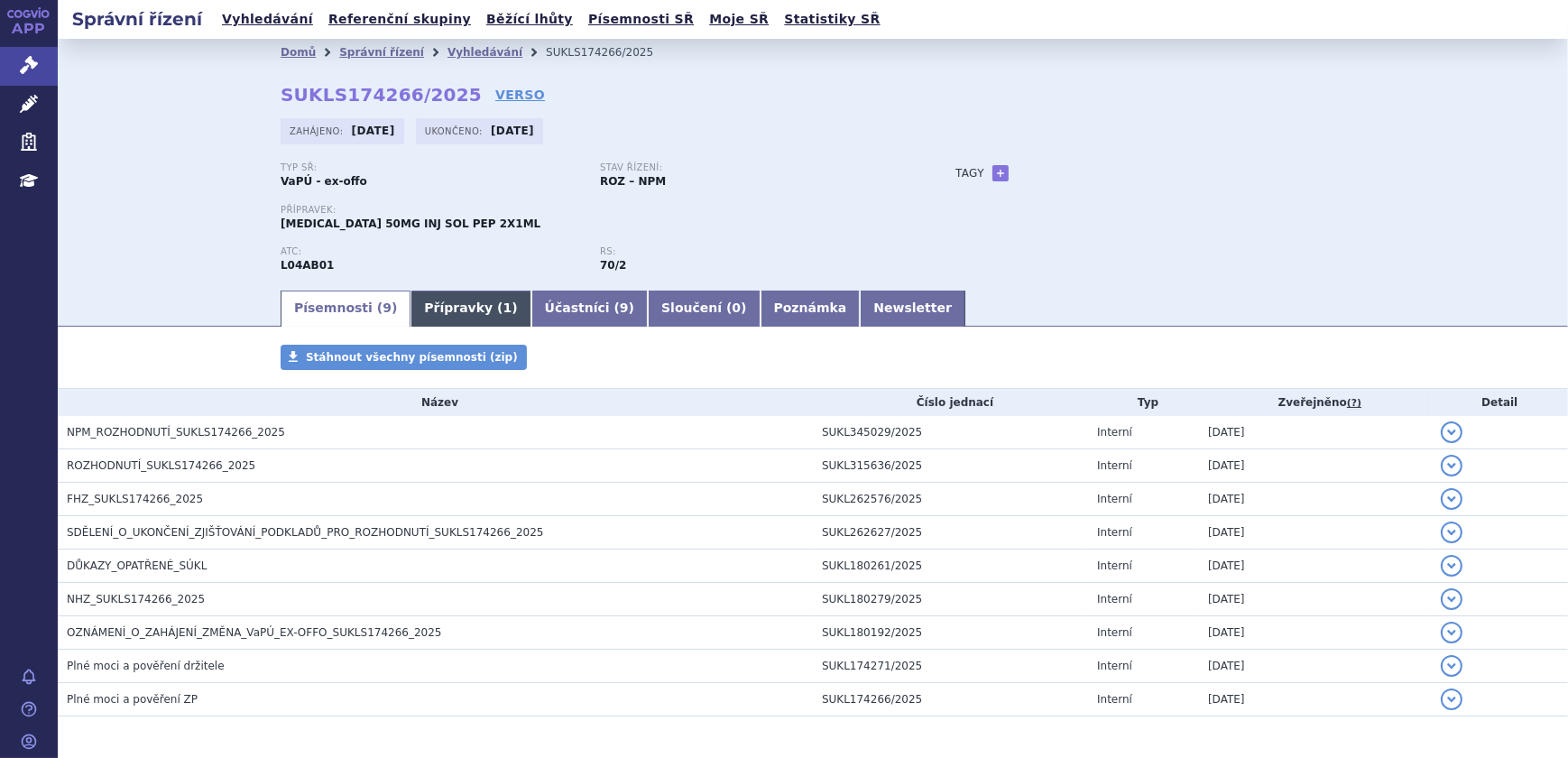
click at [452, 312] on link "Přípravky ( 1 )" at bounding box center [471, 308] width 120 height 36
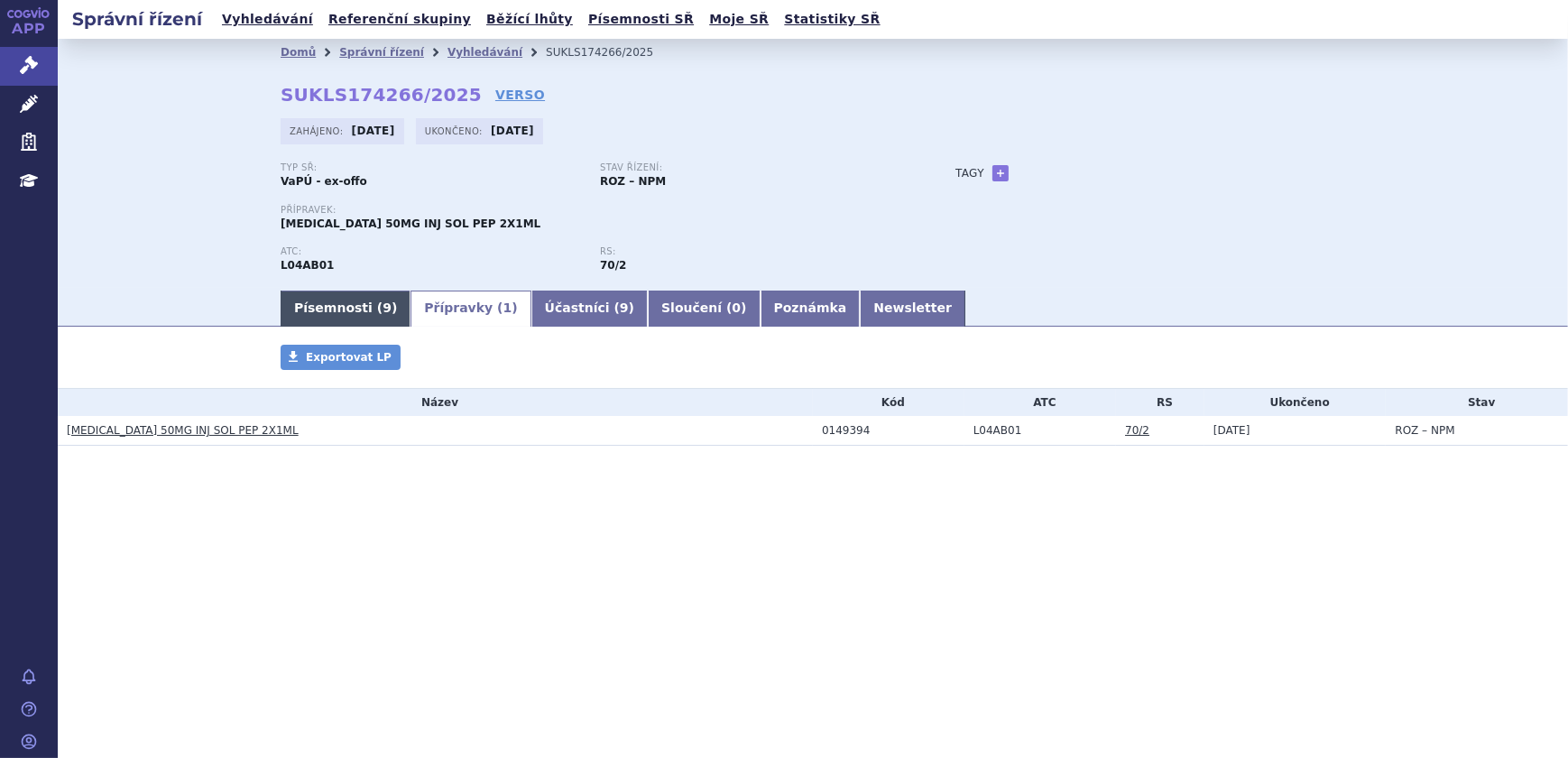
click at [343, 308] on link "Písemnosti ( 9 )" at bounding box center [346, 308] width 130 height 36
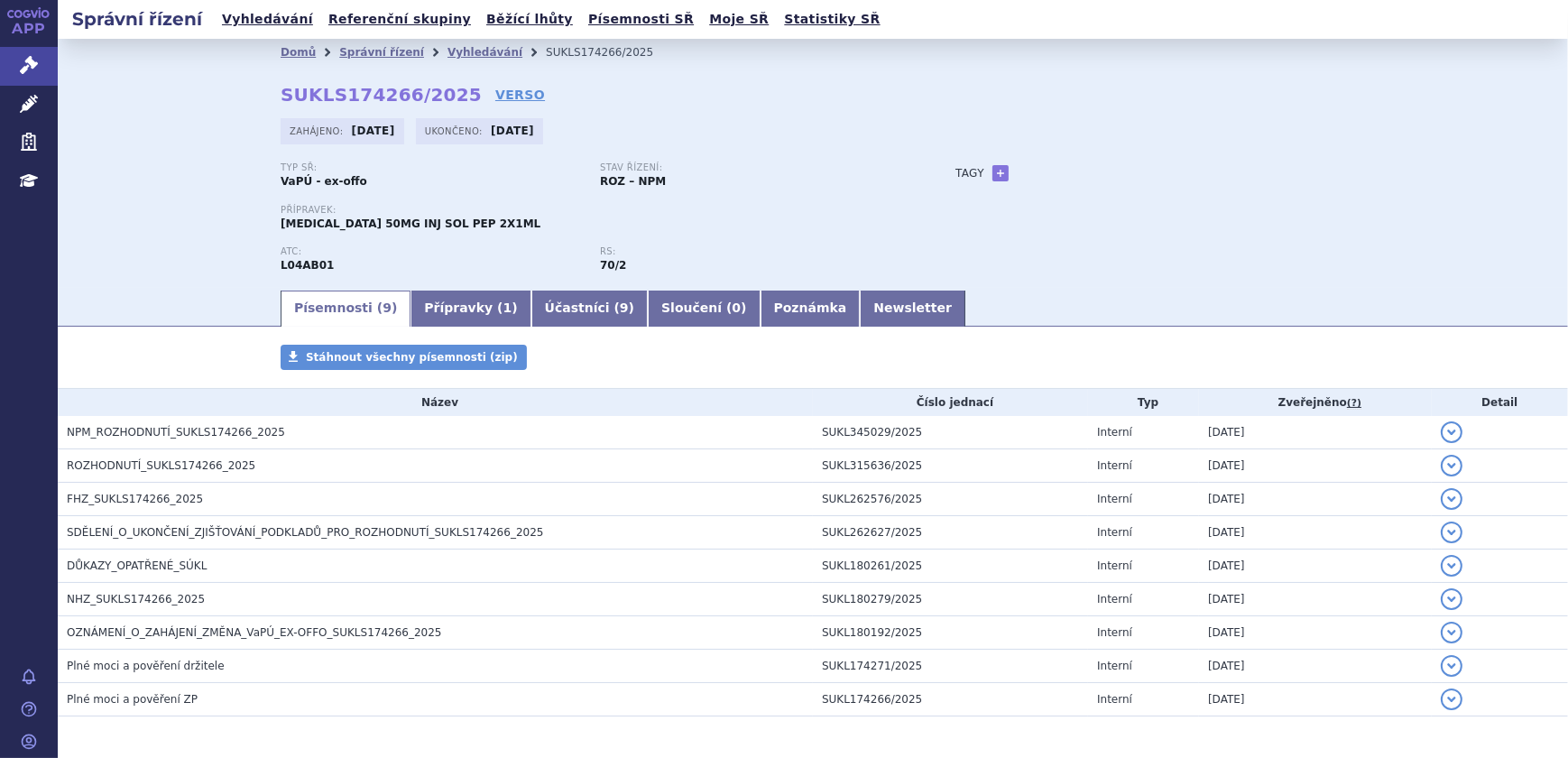
scroll to position [65, 0]
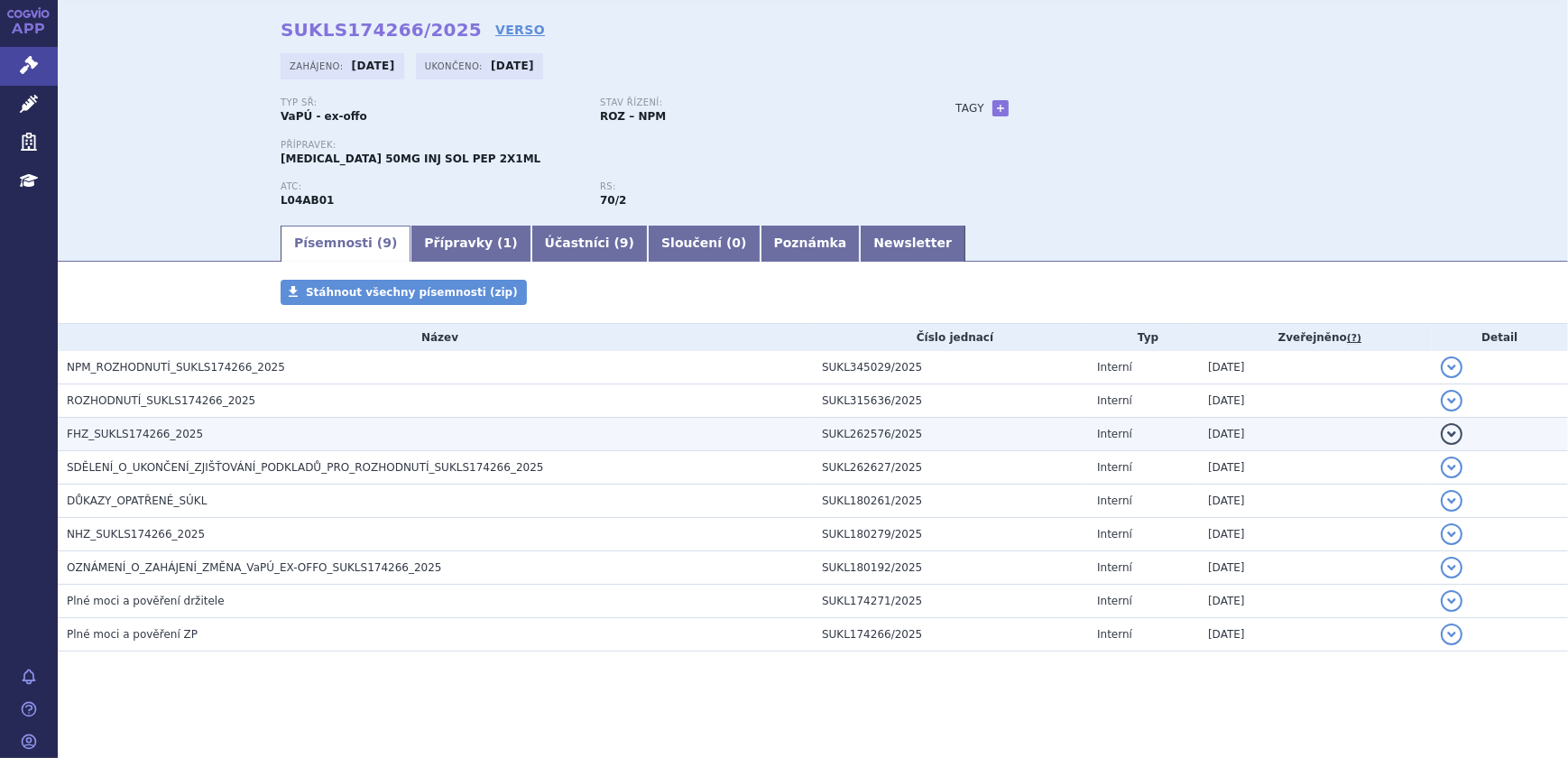
click at [206, 425] on h3 "FHZ_SUKLS174266_2025" at bounding box center [440, 434] width 747 height 18
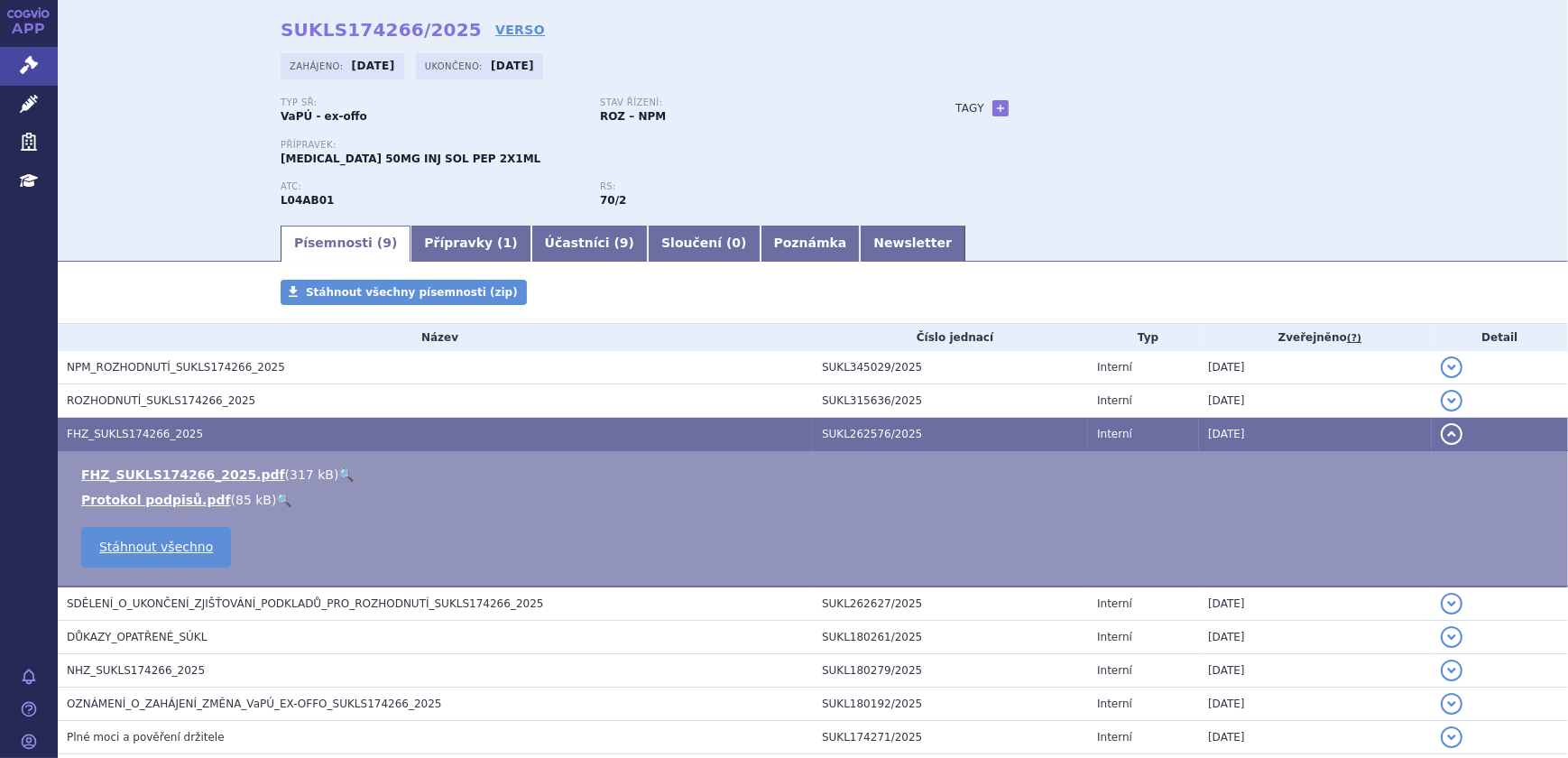
click at [338, 474] on link "🔍" at bounding box center [346, 474] width 16 height 15
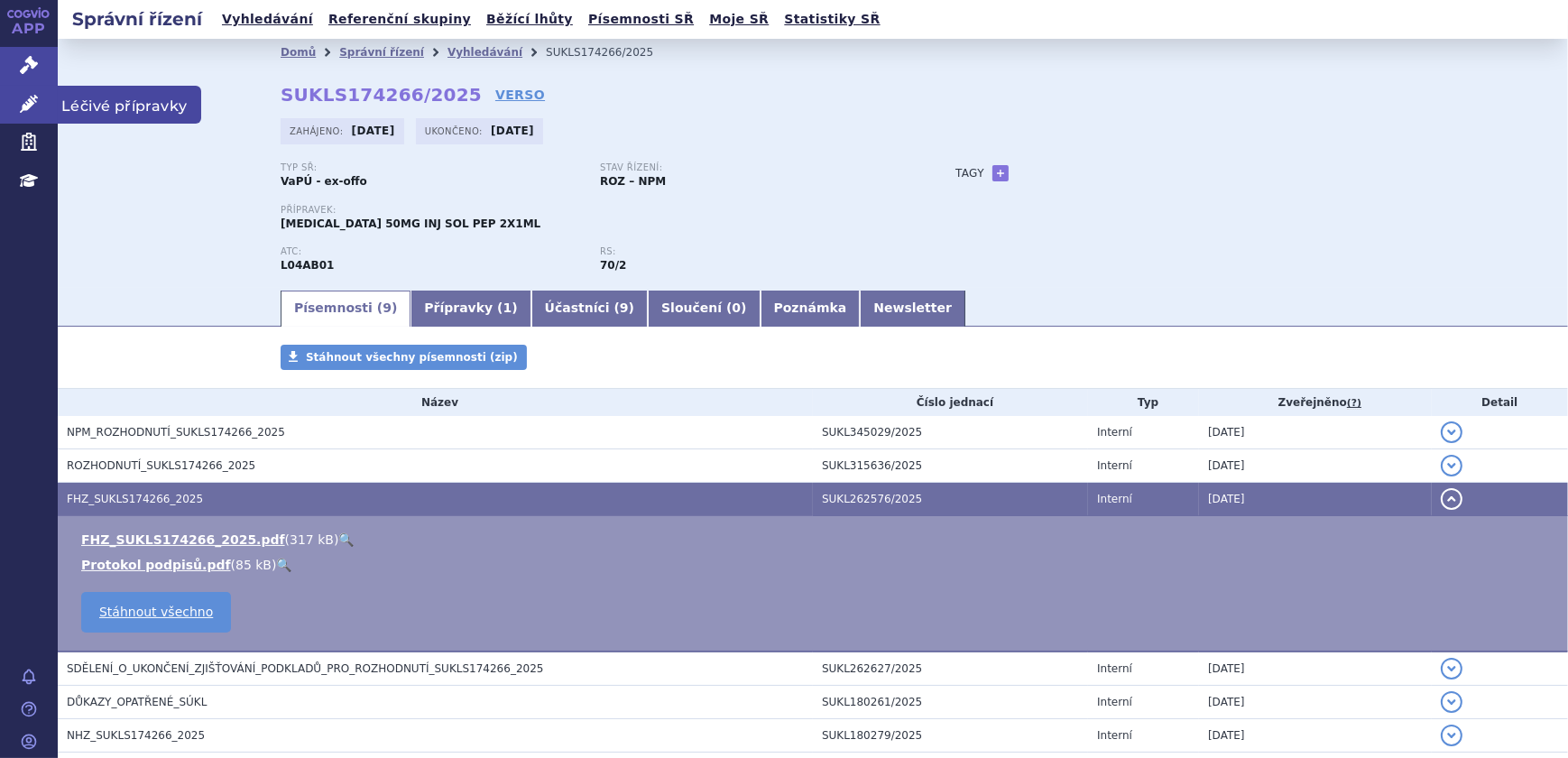
click at [45, 98] on link "Léčivé přípravky" at bounding box center [28, 104] width 58 height 38
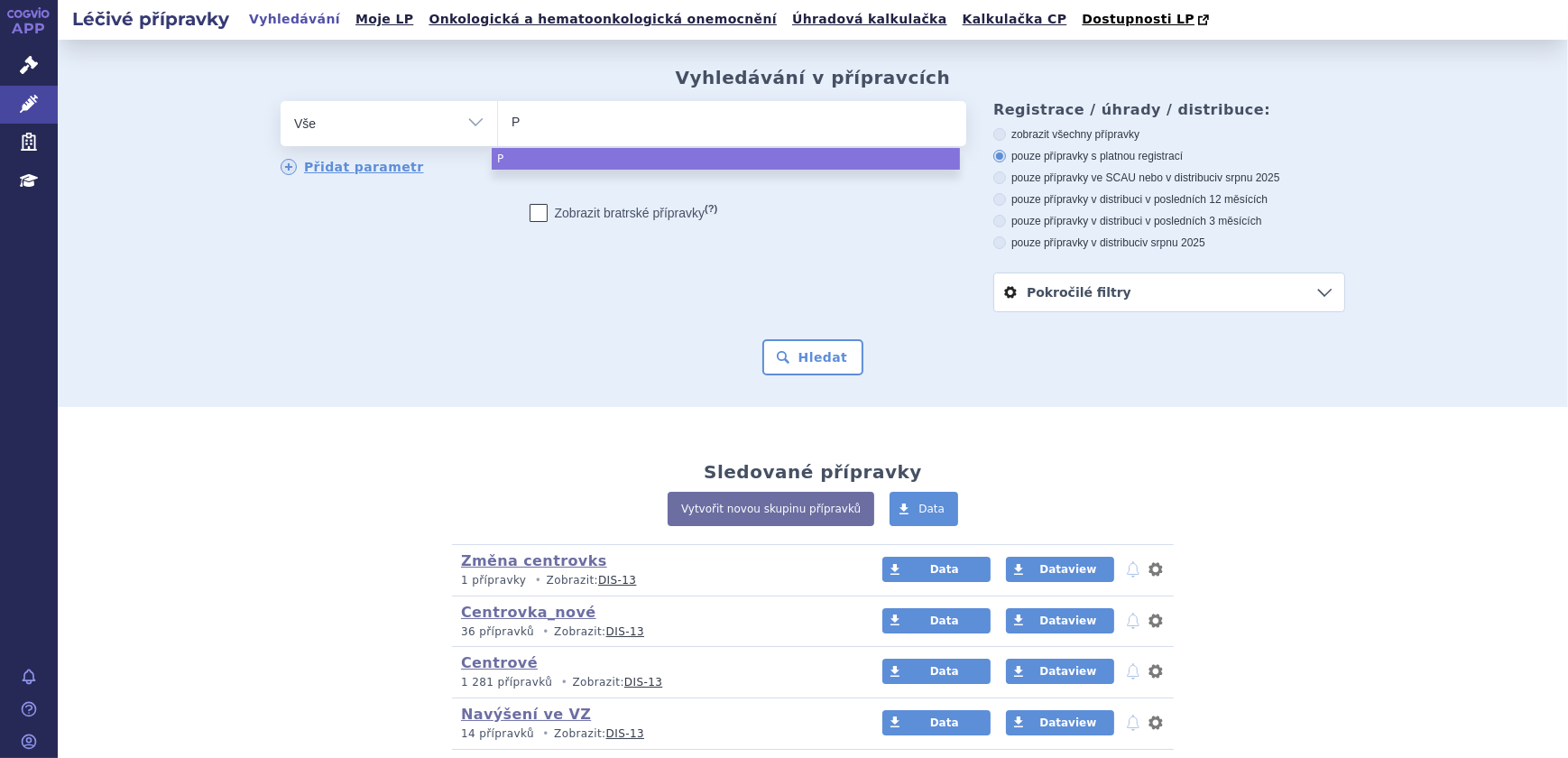
type input "PR"
type input "PRA"
type input "PRALU"
type input "PRALUE"
type input "PRALUENT"
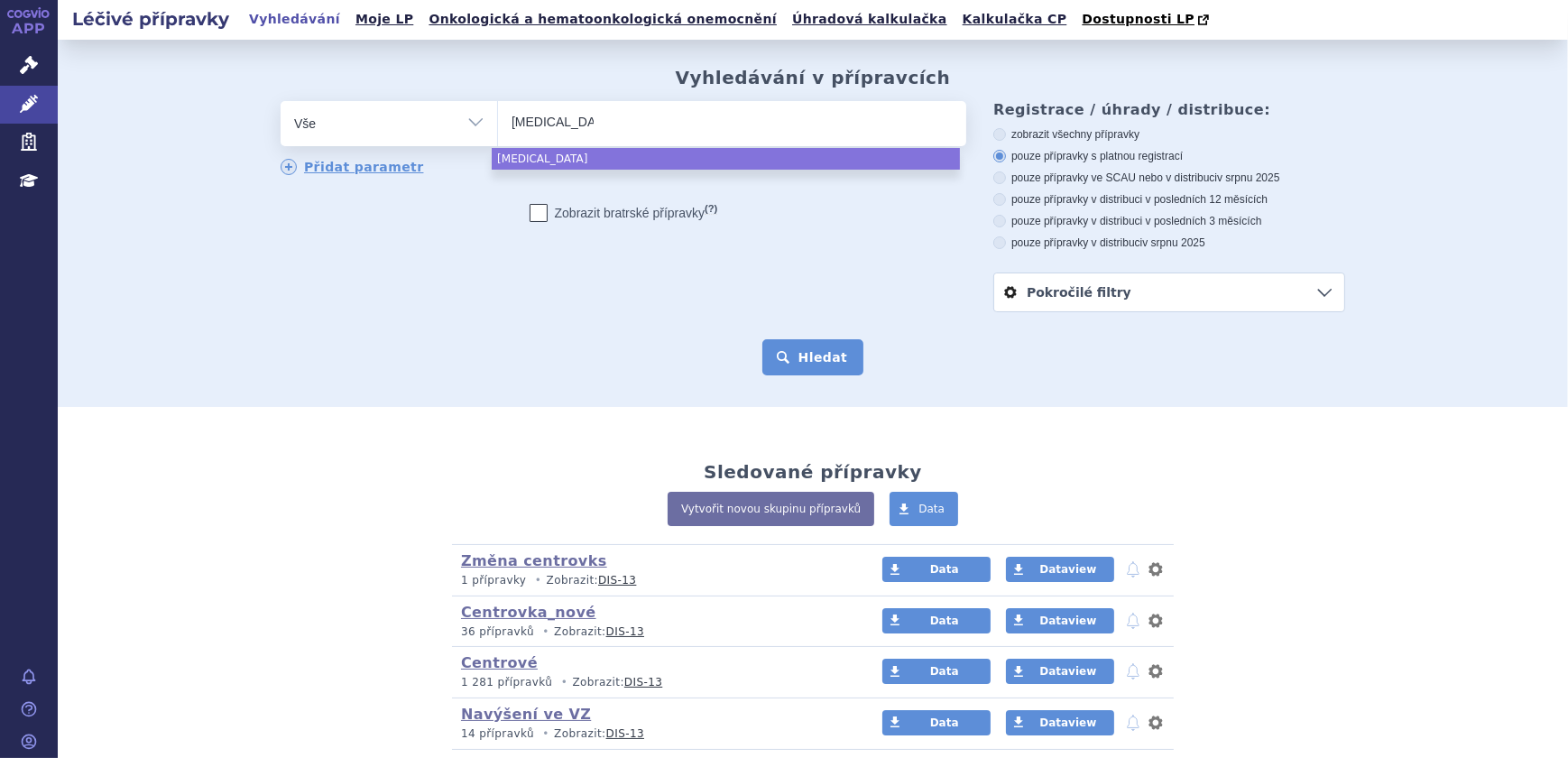
select select "PRALUENT"
click at [800, 367] on button "Hledat" at bounding box center [813, 356] width 102 height 36
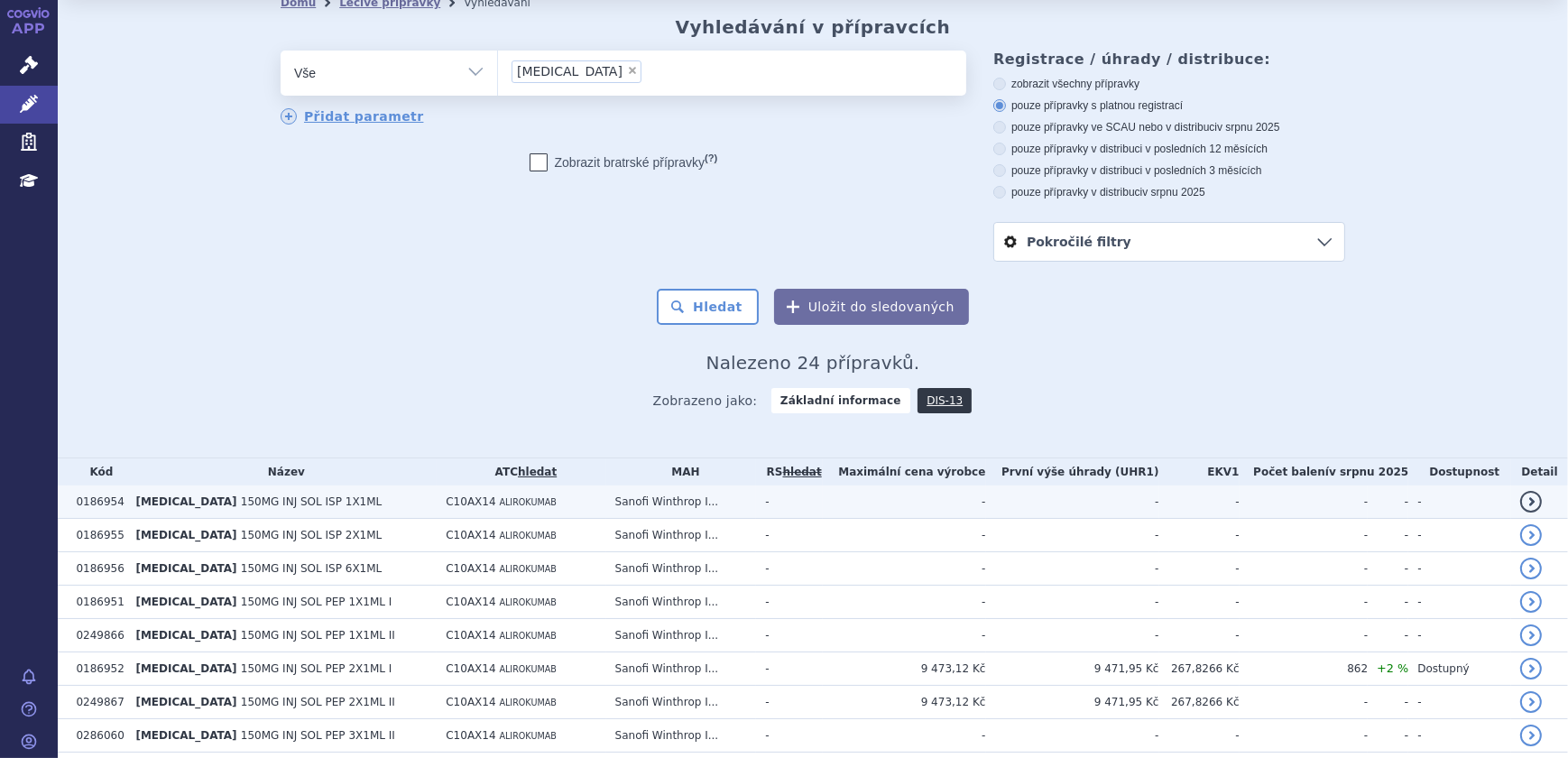
scroll to position [245, 0]
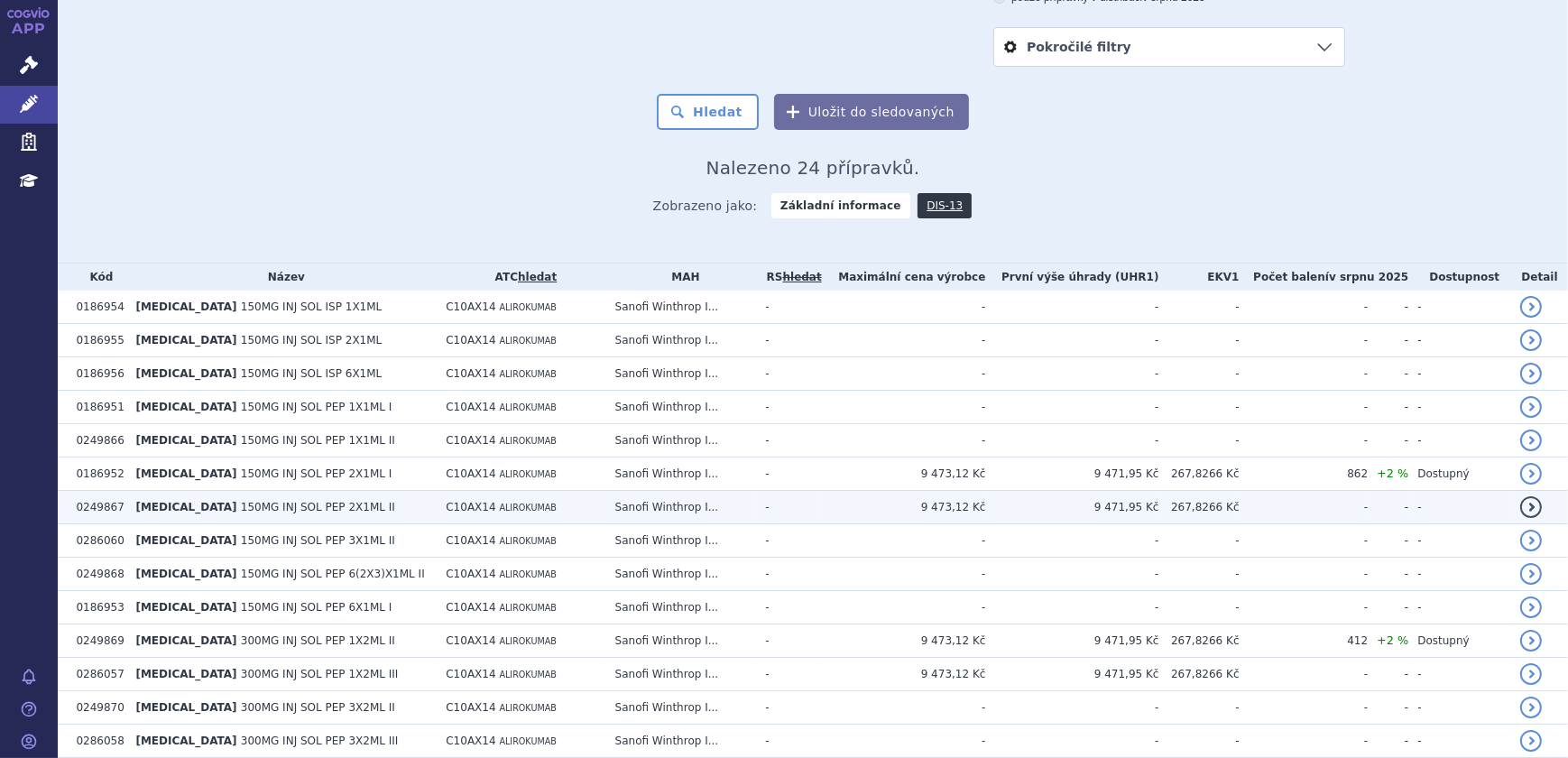
click at [866, 498] on td "9 473,12 Kč" at bounding box center [904, 508] width 162 height 33
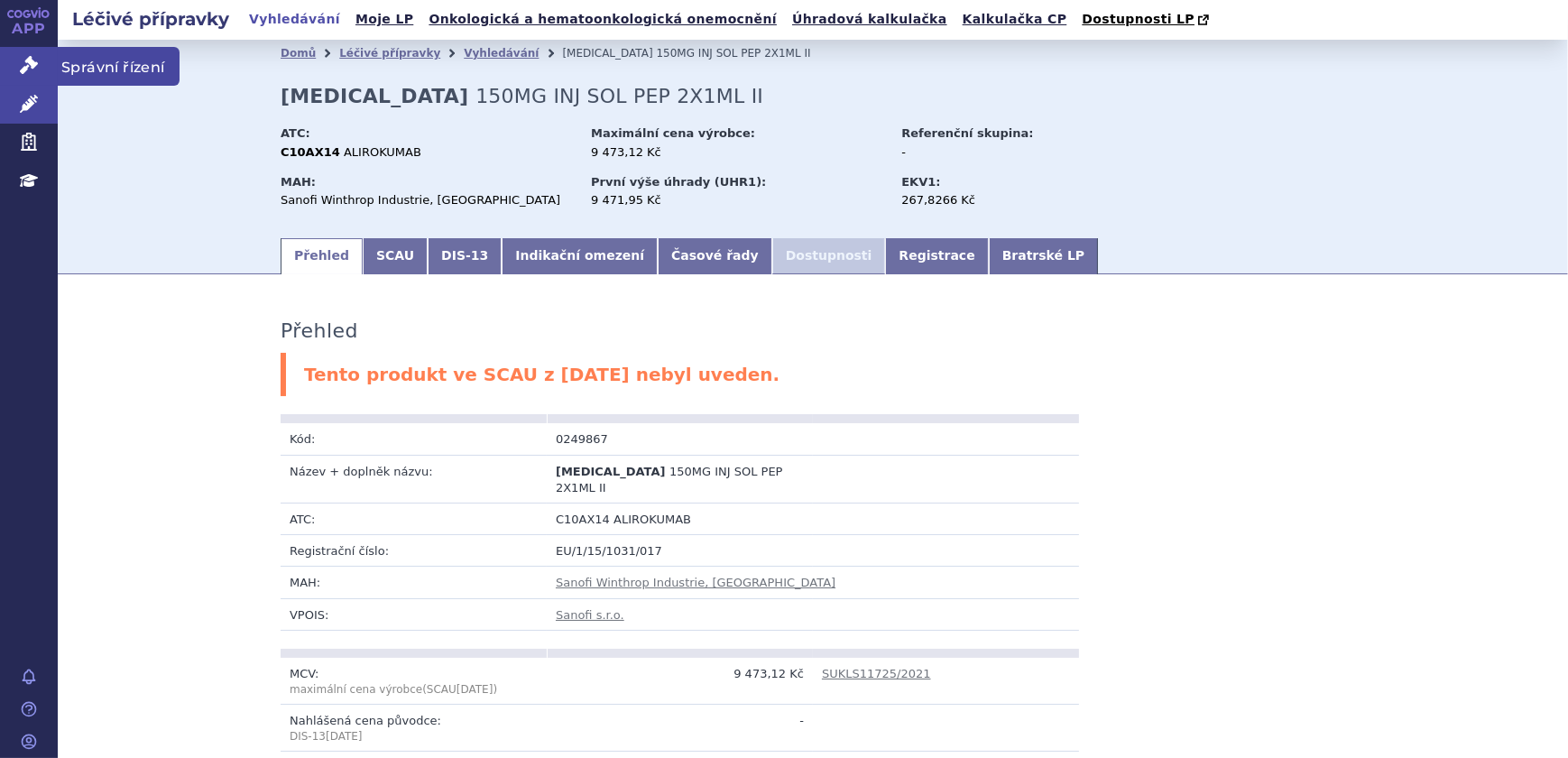
click at [44, 65] on link "Správní řízení" at bounding box center [28, 66] width 58 height 38
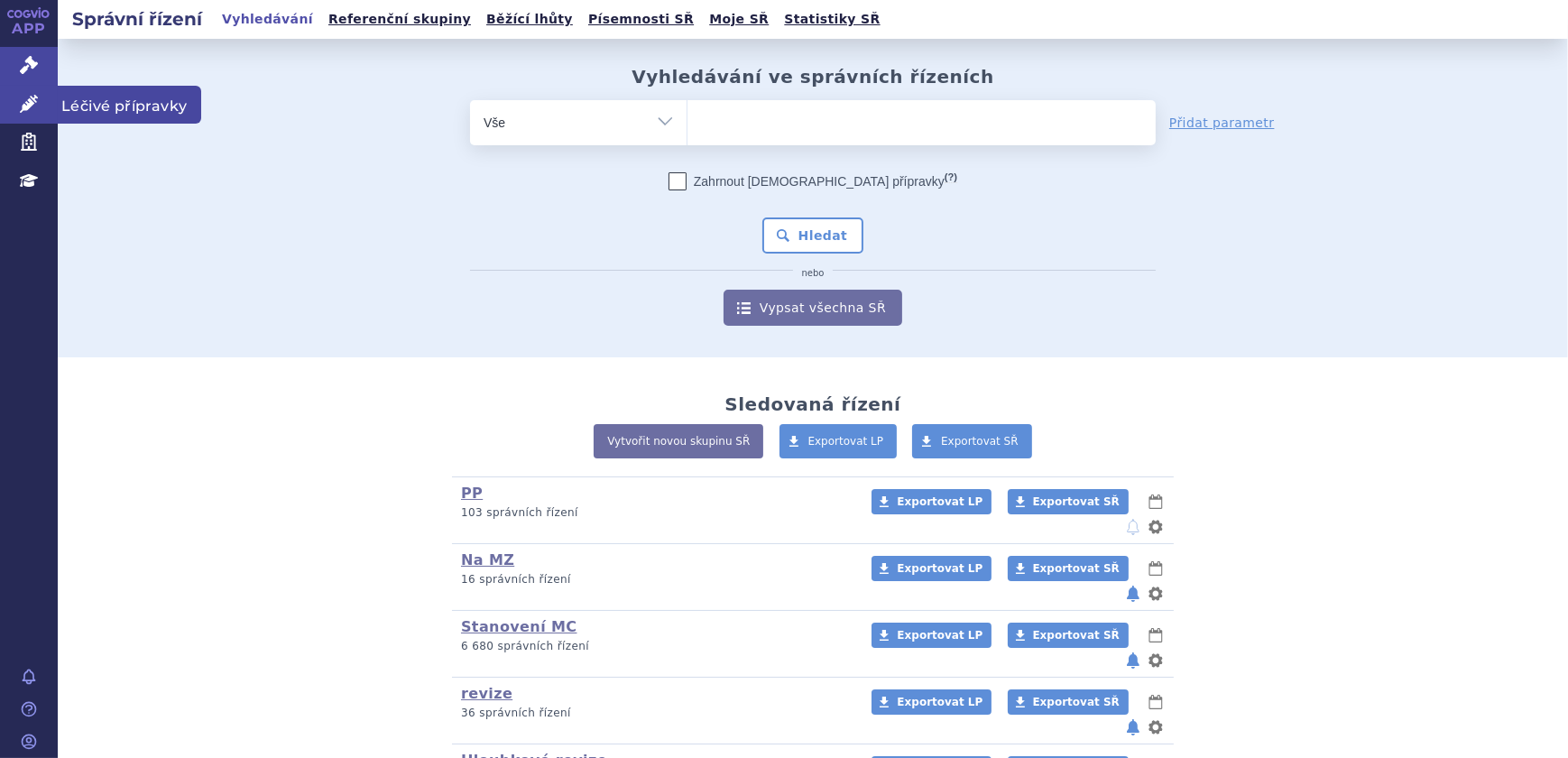
click at [44, 110] on link "Léčivé přípravky" at bounding box center [28, 104] width 58 height 38
click at [28, 116] on link "Léčivé přípravky" at bounding box center [28, 104] width 58 height 38
click at [28, 107] on icon at bounding box center [28, 103] width 18 height 18
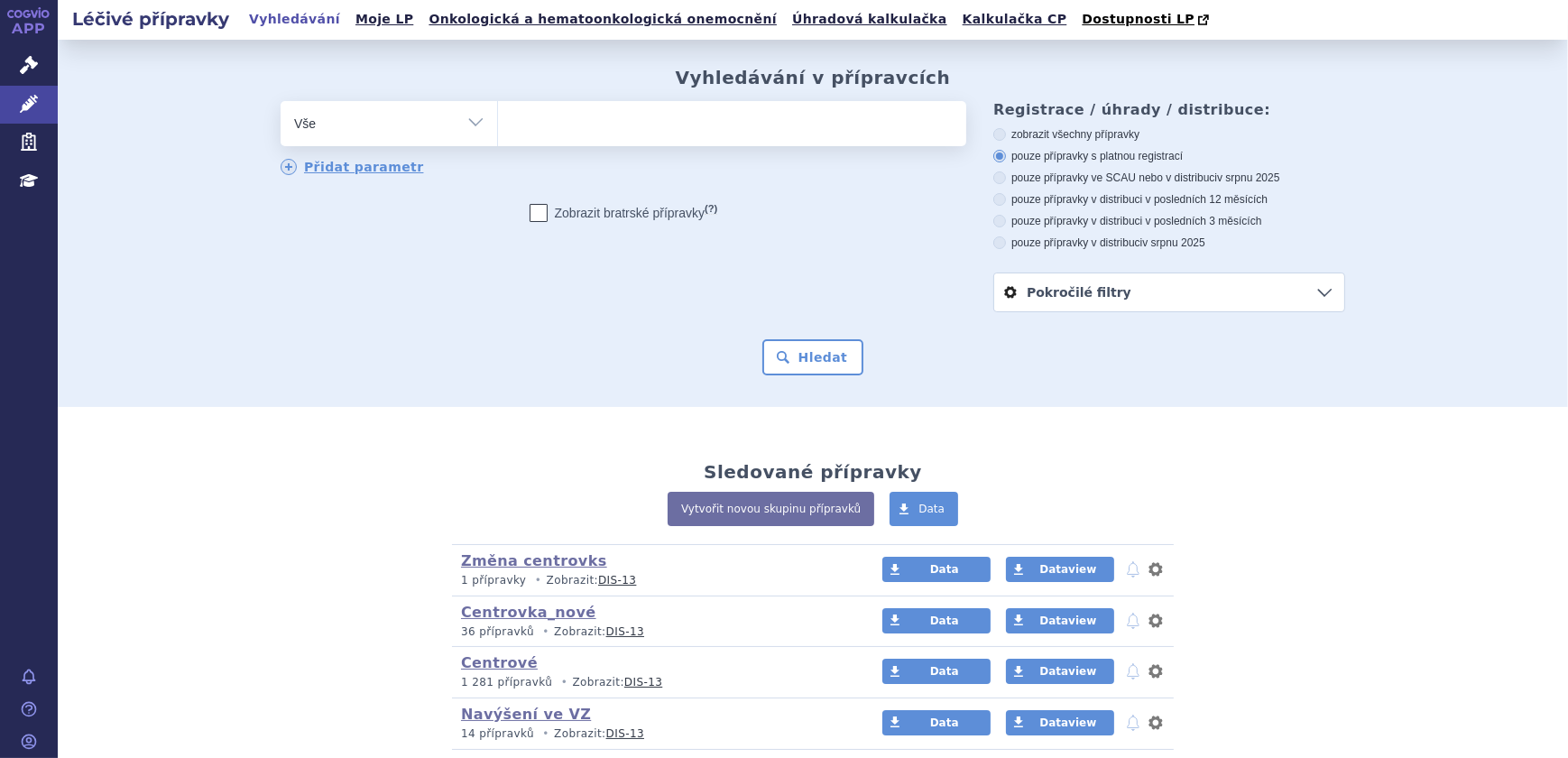
click at [601, 121] on ul at bounding box center [732, 120] width 469 height 38
click at [498, 121] on select at bounding box center [497, 123] width 1 height 45
click at [645, 133] on ul at bounding box center [732, 120] width 469 height 38
click at [498, 133] on select at bounding box center [497, 123] width 1 height 45
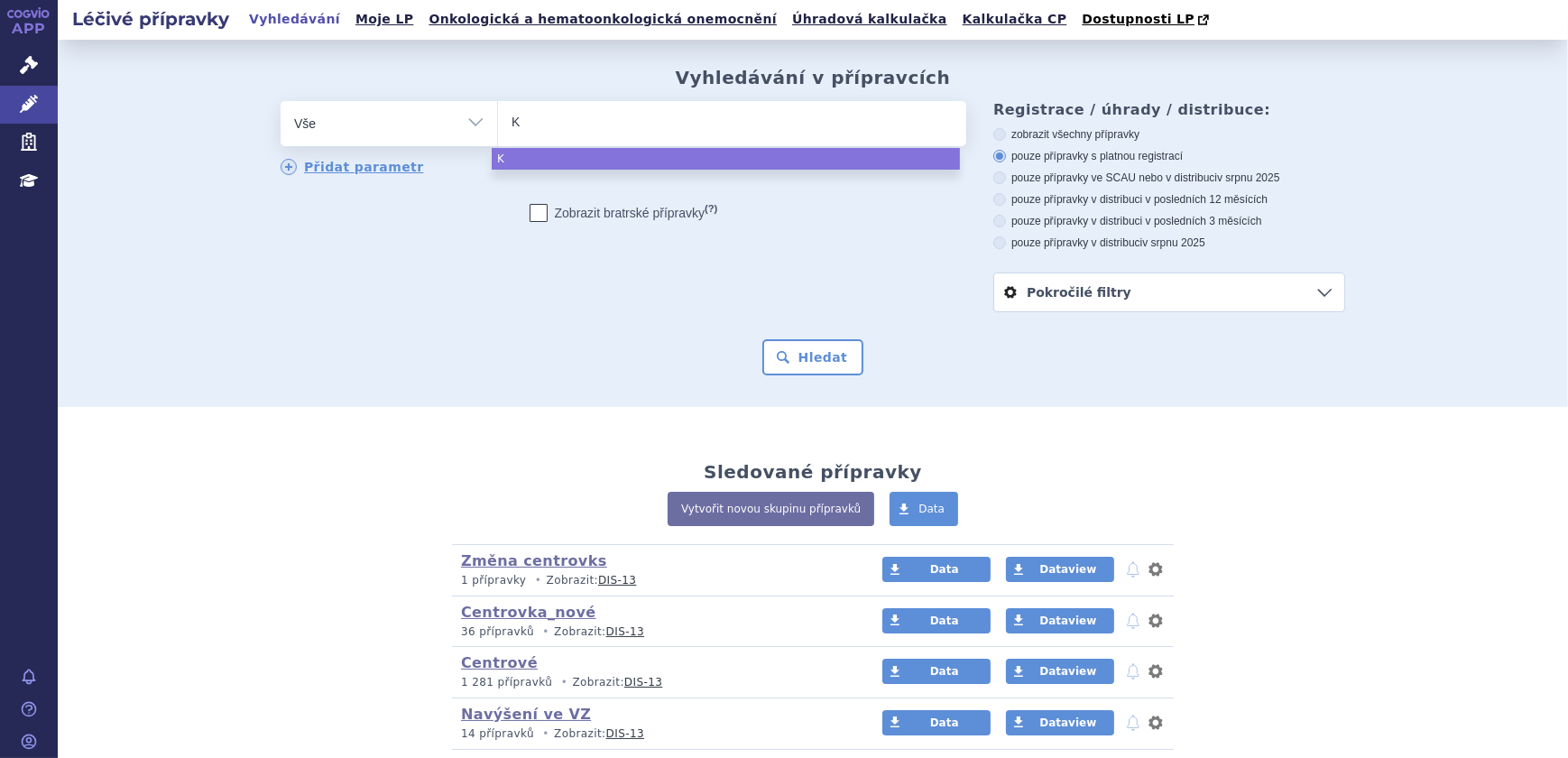
type input "KE"
type input "KEZU"
type input "KEZUT"
type input "KEZUTI"
type input "KEZUTIN"
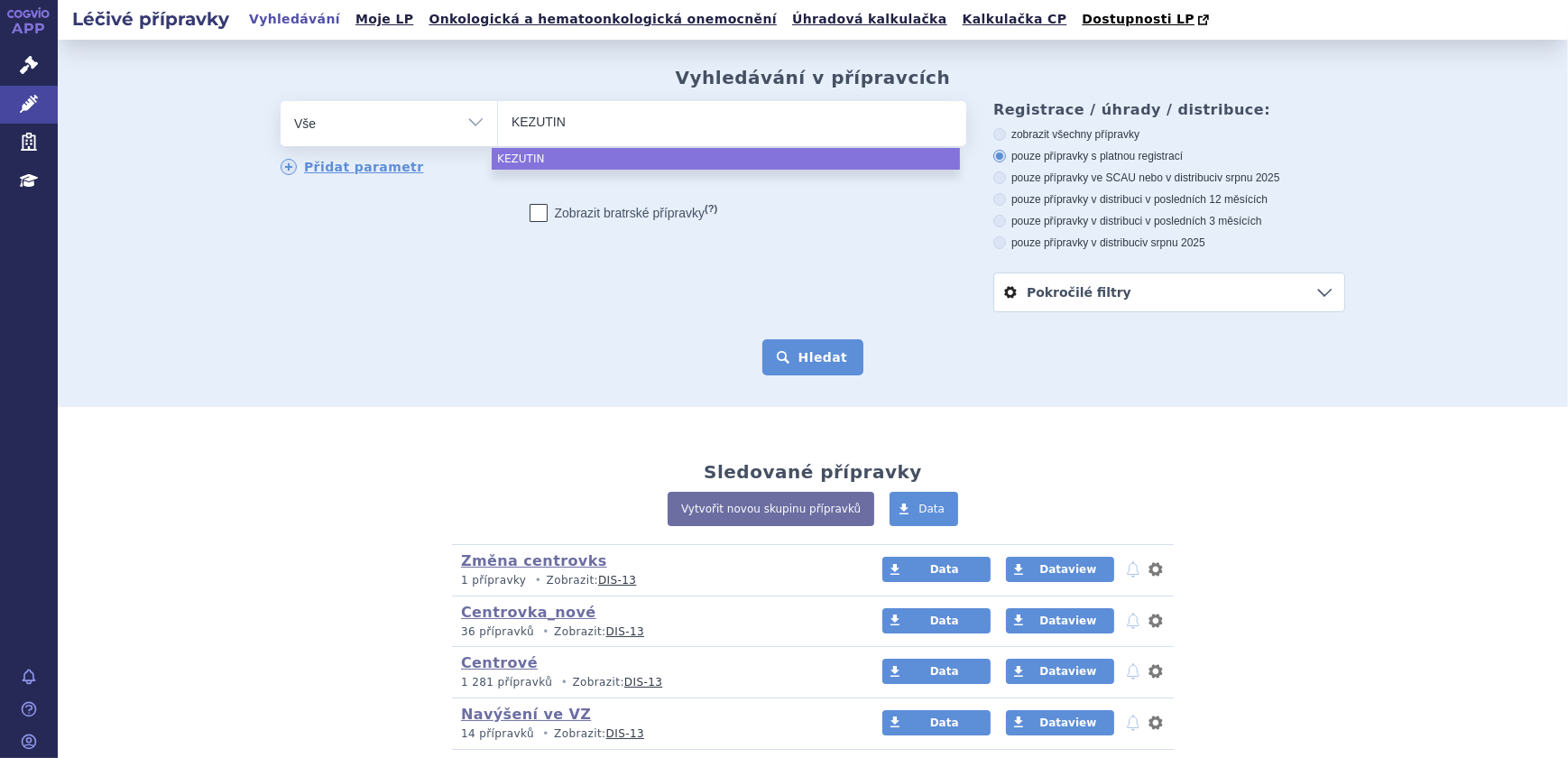
select select "KEZUTIN"
drag, startPoint x: 796, startPoint y: 370, endPoint x: 805, endPoint y: 370, distance: 9.0
click at [797, 370] on button "Hledat" at bounding box center [813, 356] width 102 height 36
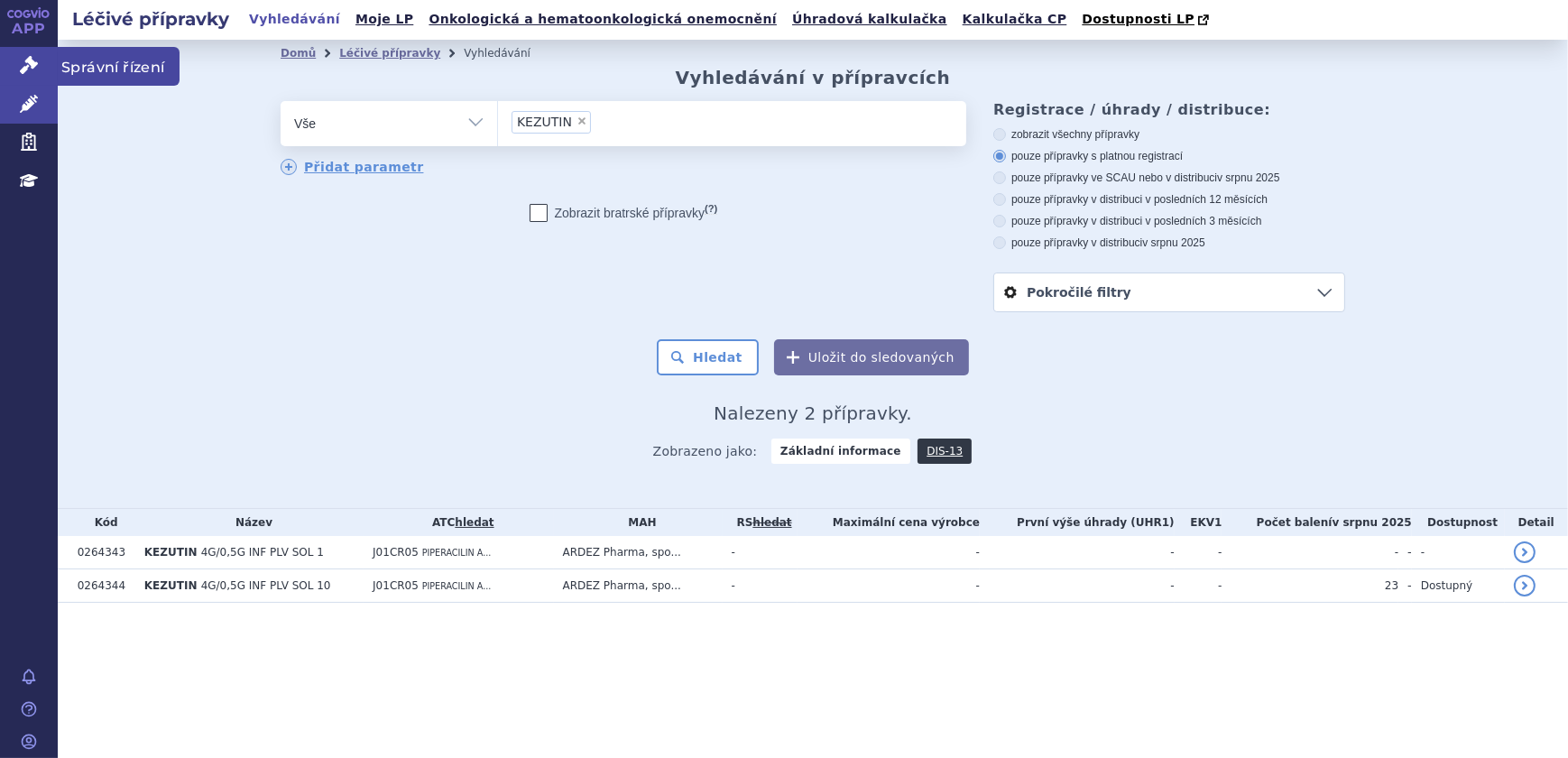
click at [50, 60] on link "Správní řízení" at bounding box center [28, 66] width 58 height 38
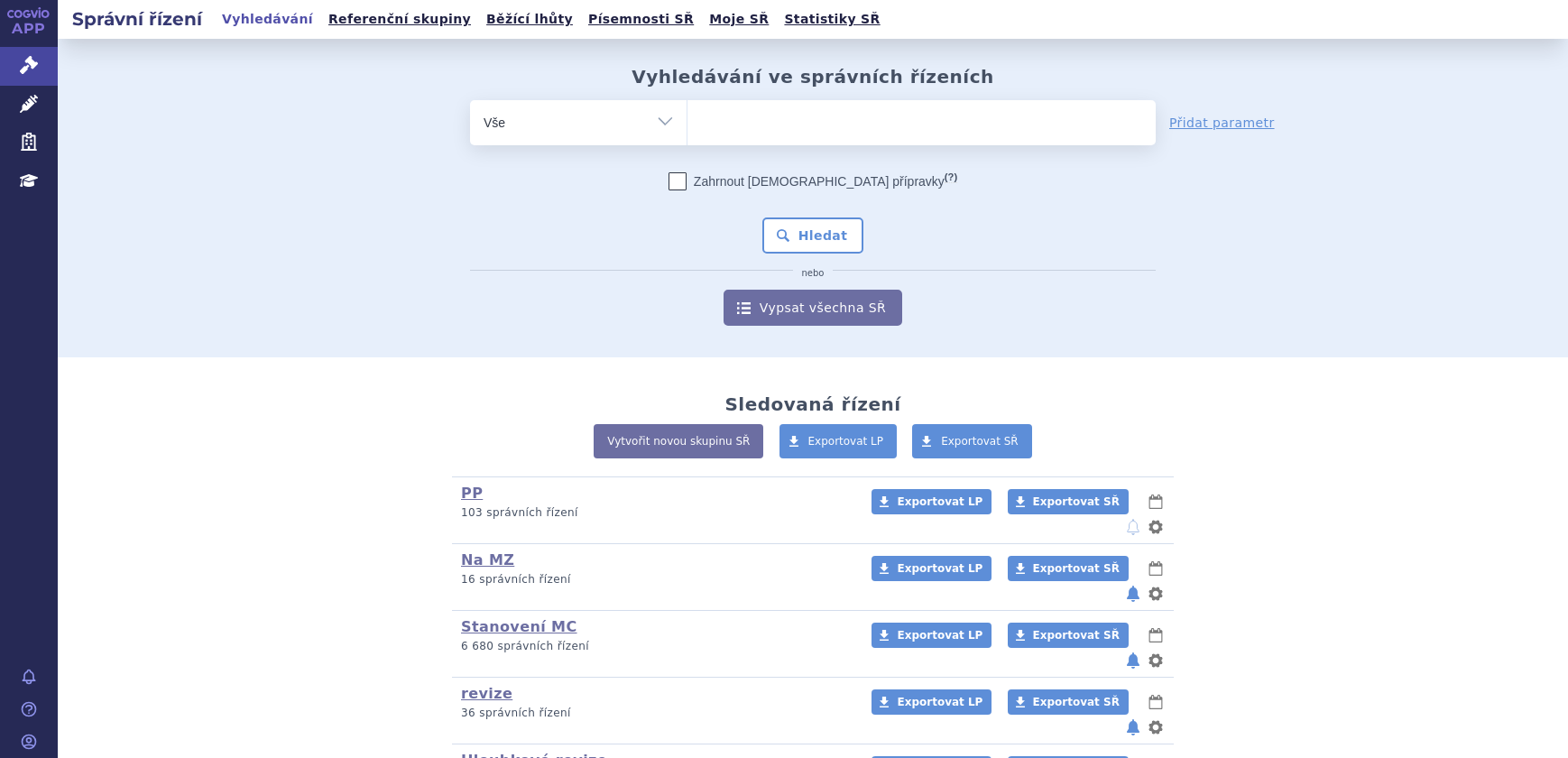
click at [806, 130] on ul at bounding box center [922, 119] width 469 height 38
click at [688, 130] on select at bounding box center [687, 122] width 1 height 45
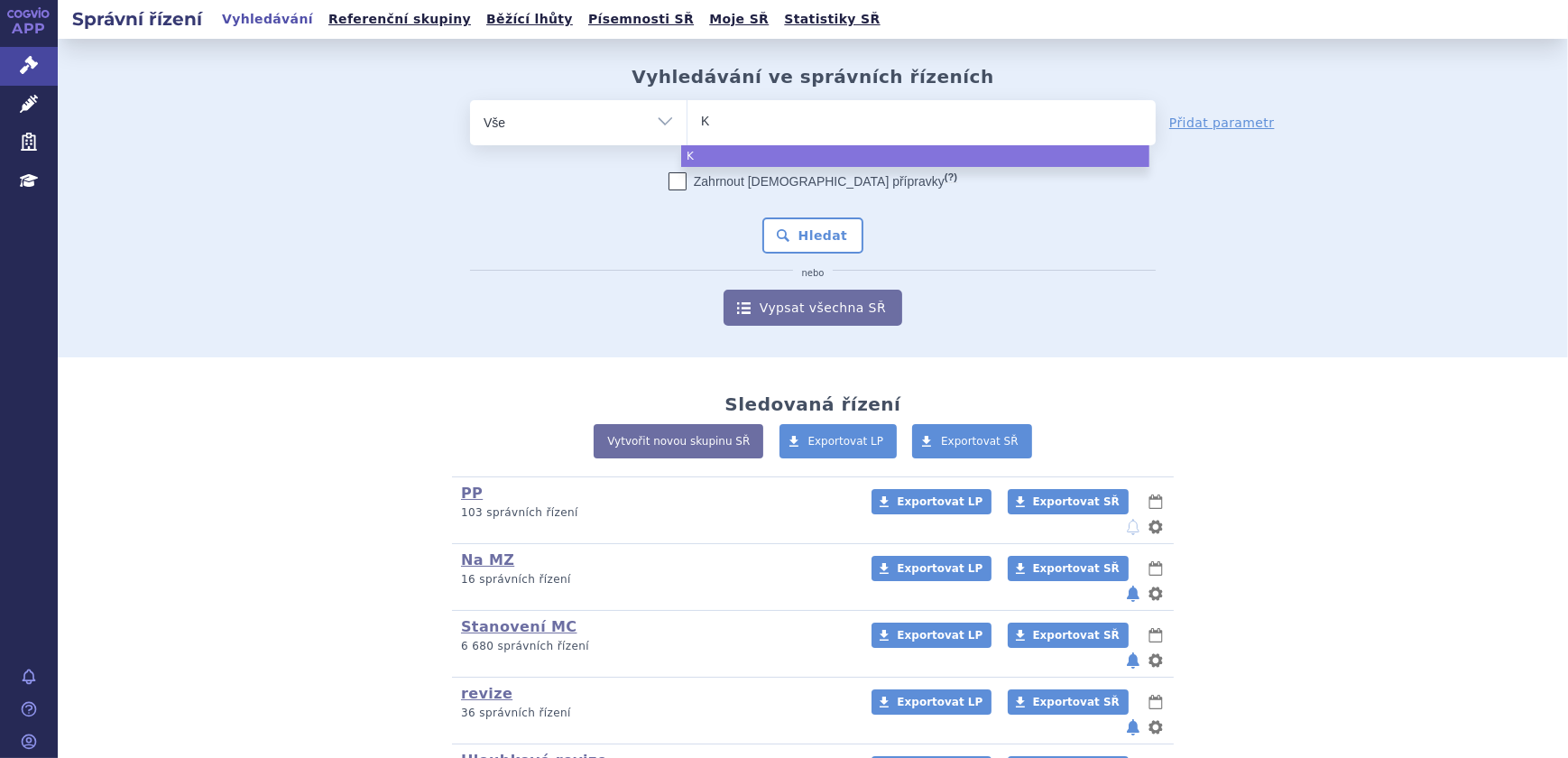
type input "KE"
type input "KEZ"
type input "KEZU"
type input "KEZUT"
type input "KEZUTI"
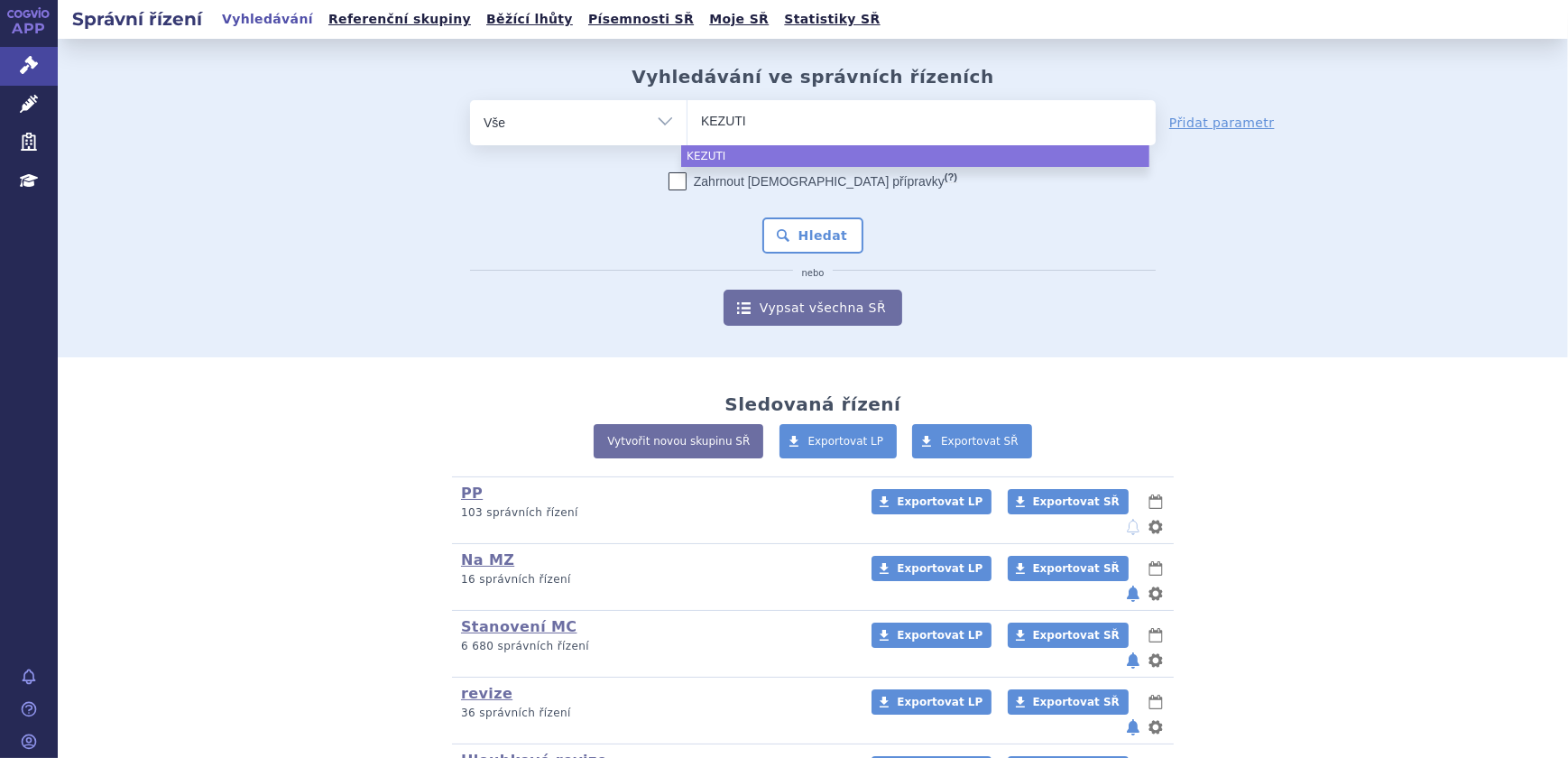
type input "KEZUTIN"
select select "KEZUTIN"
click at [827, 248] on button "Hledat" at bounding box center [813, 235] width 102 height 36
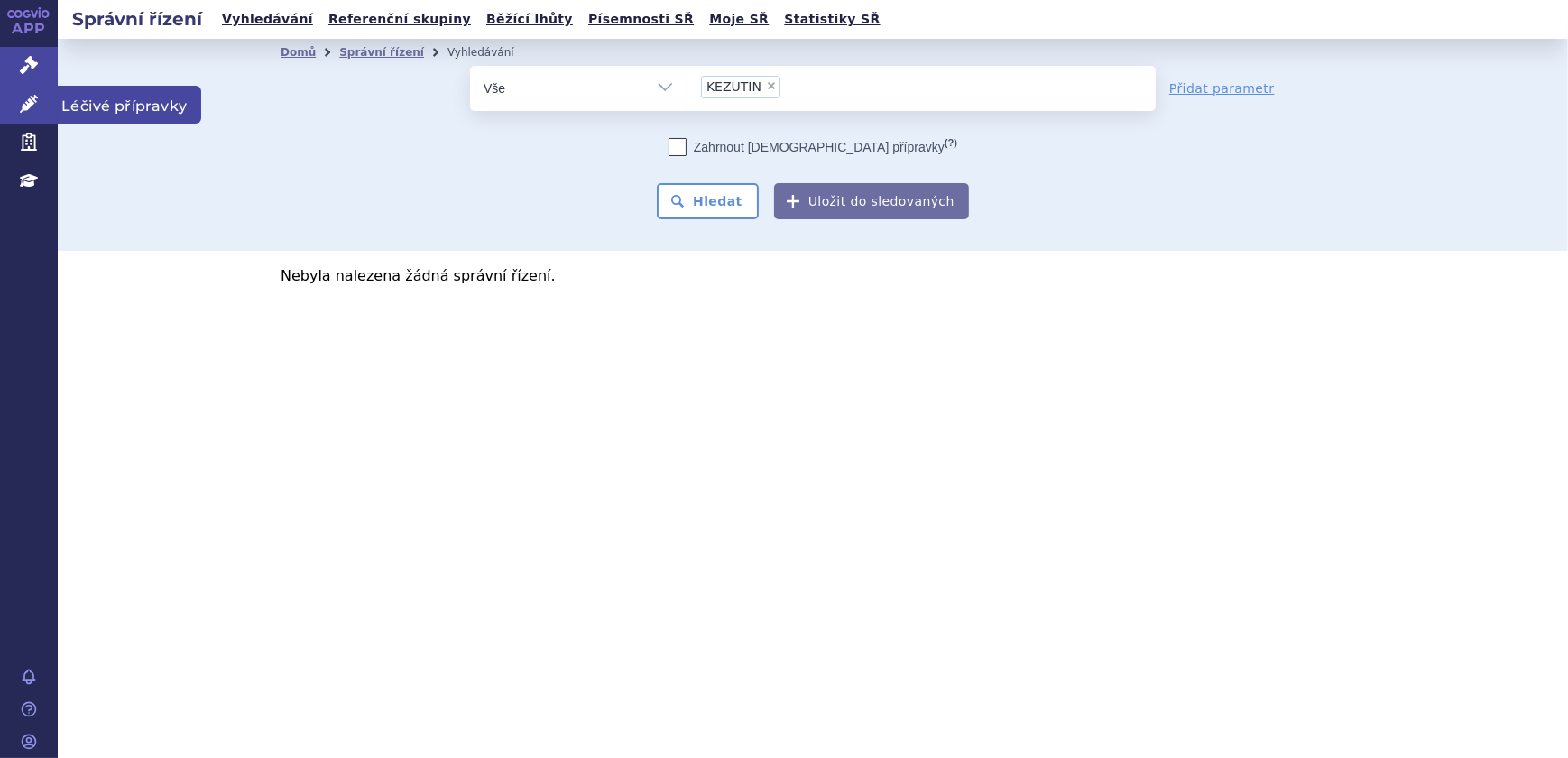
click at [34, 110] on icon at bounding box center [28, 103] width 18 height 18
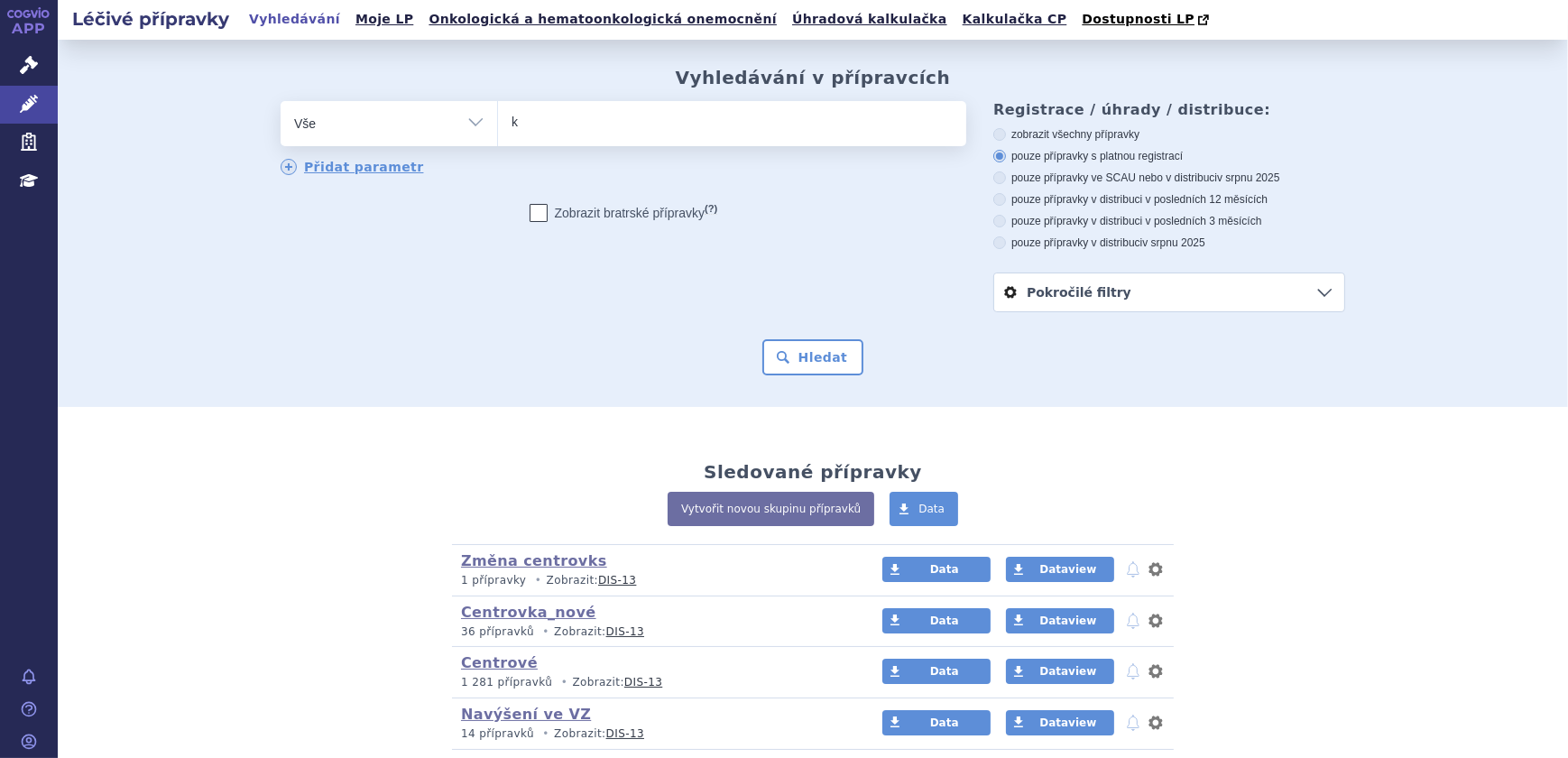
type input "ke"
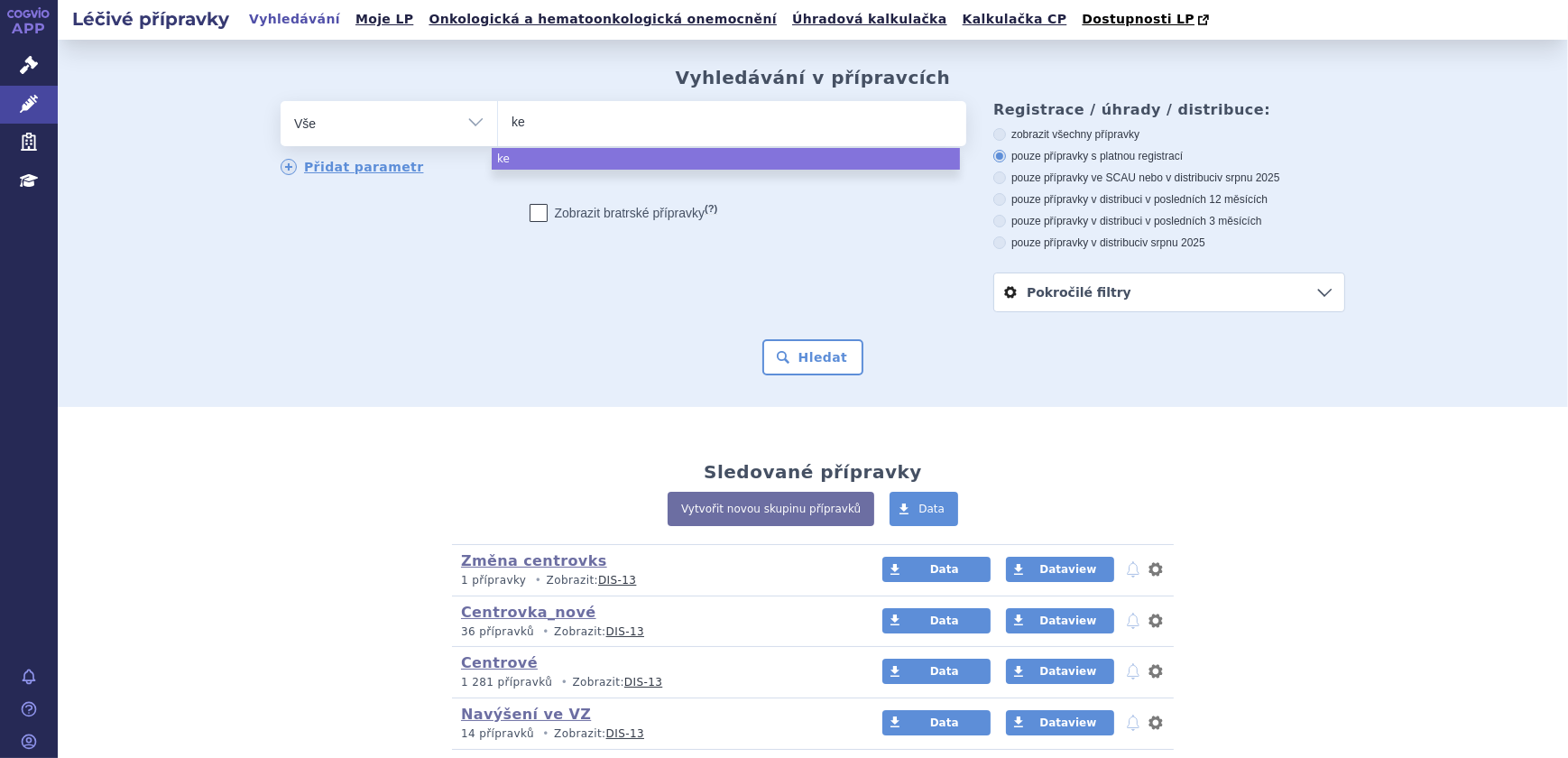
type input "kez"
type input "kezu"
type input "kezut"
type input "kezutin"
select select "kezutin"
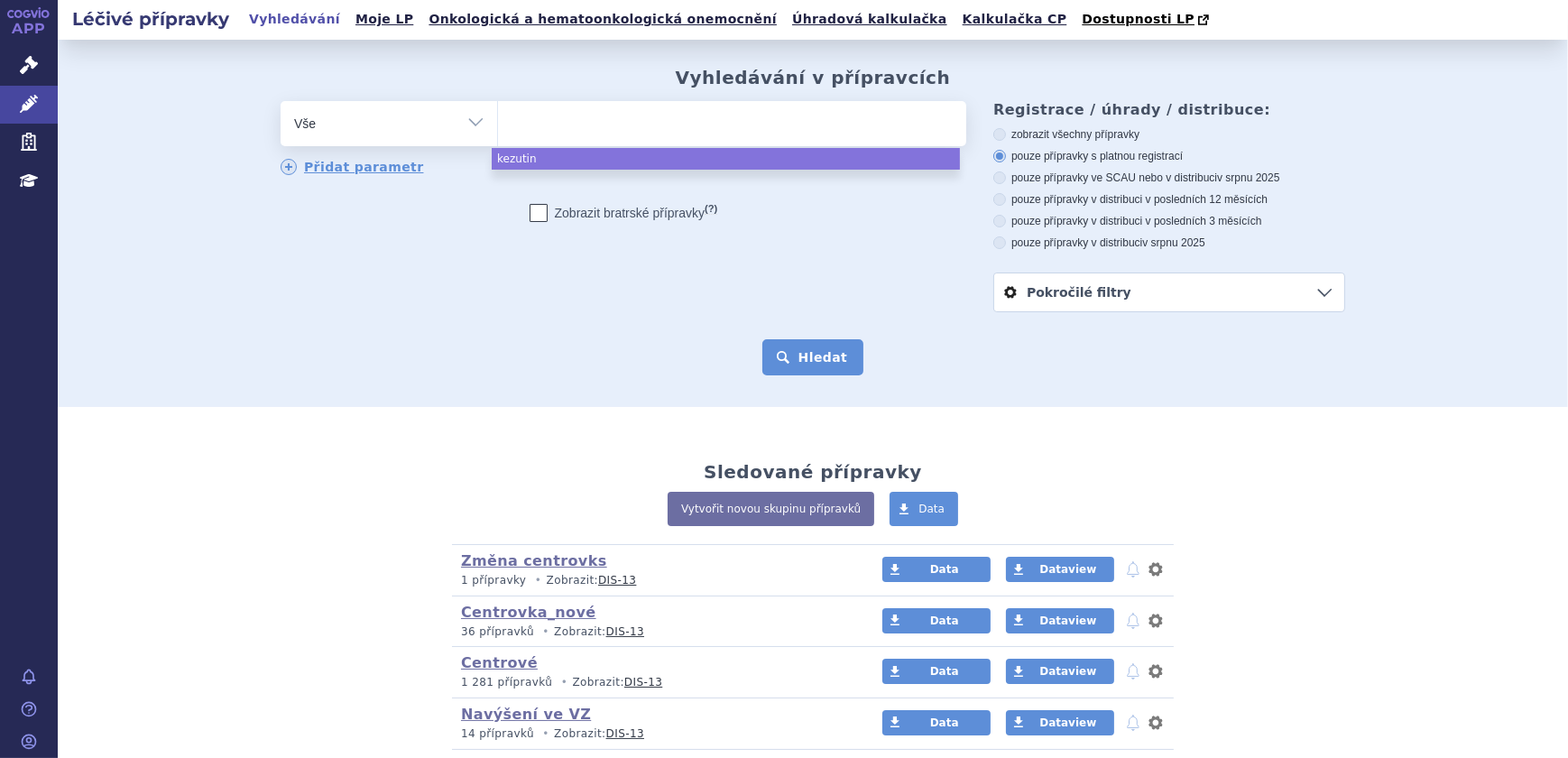
click at [839, 361] on button "Hledat" at bounding box center [813, 356] width 102 height 36
